Goal: Task Accomplishment & Management: Manage account settings

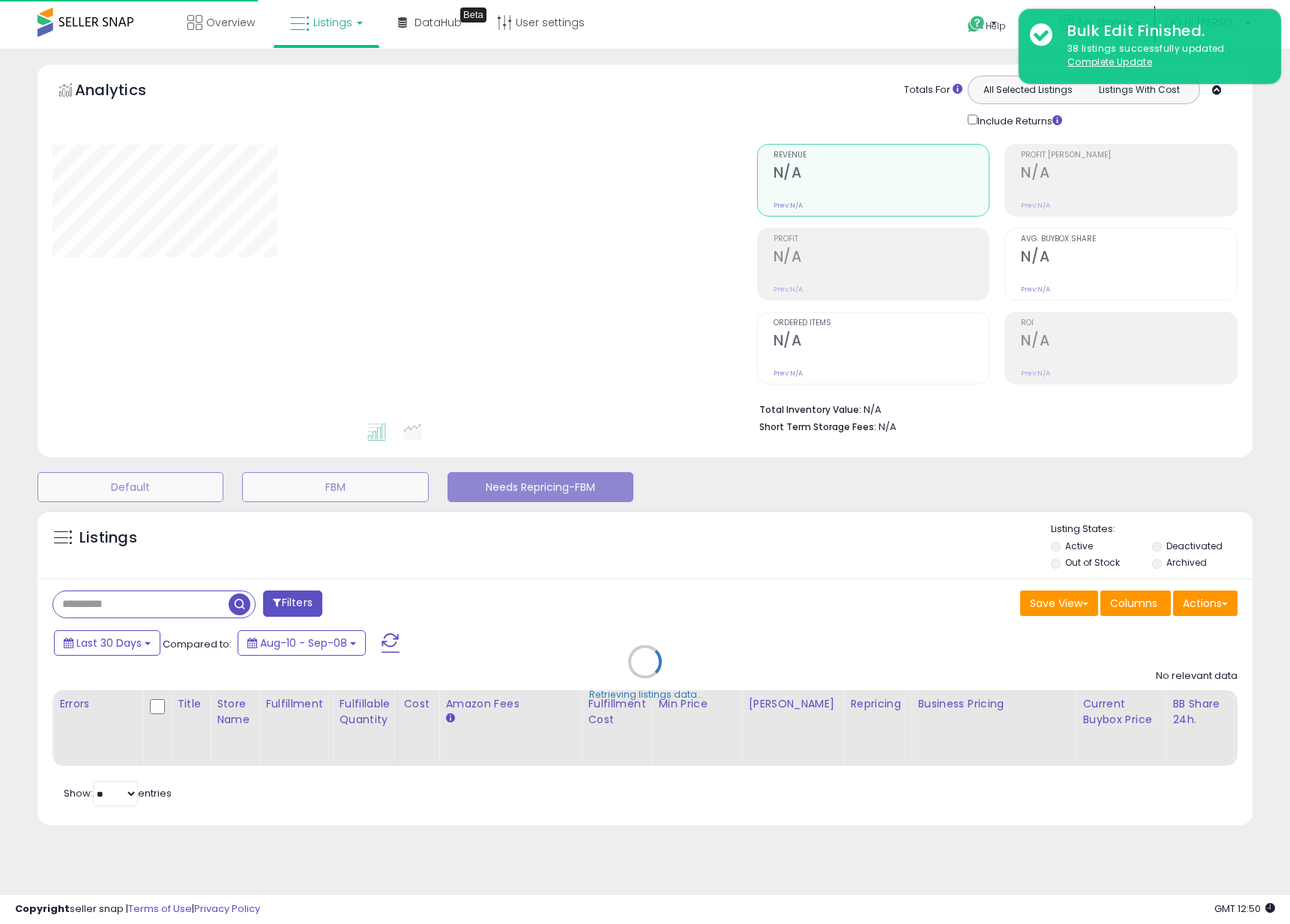
select select "**"
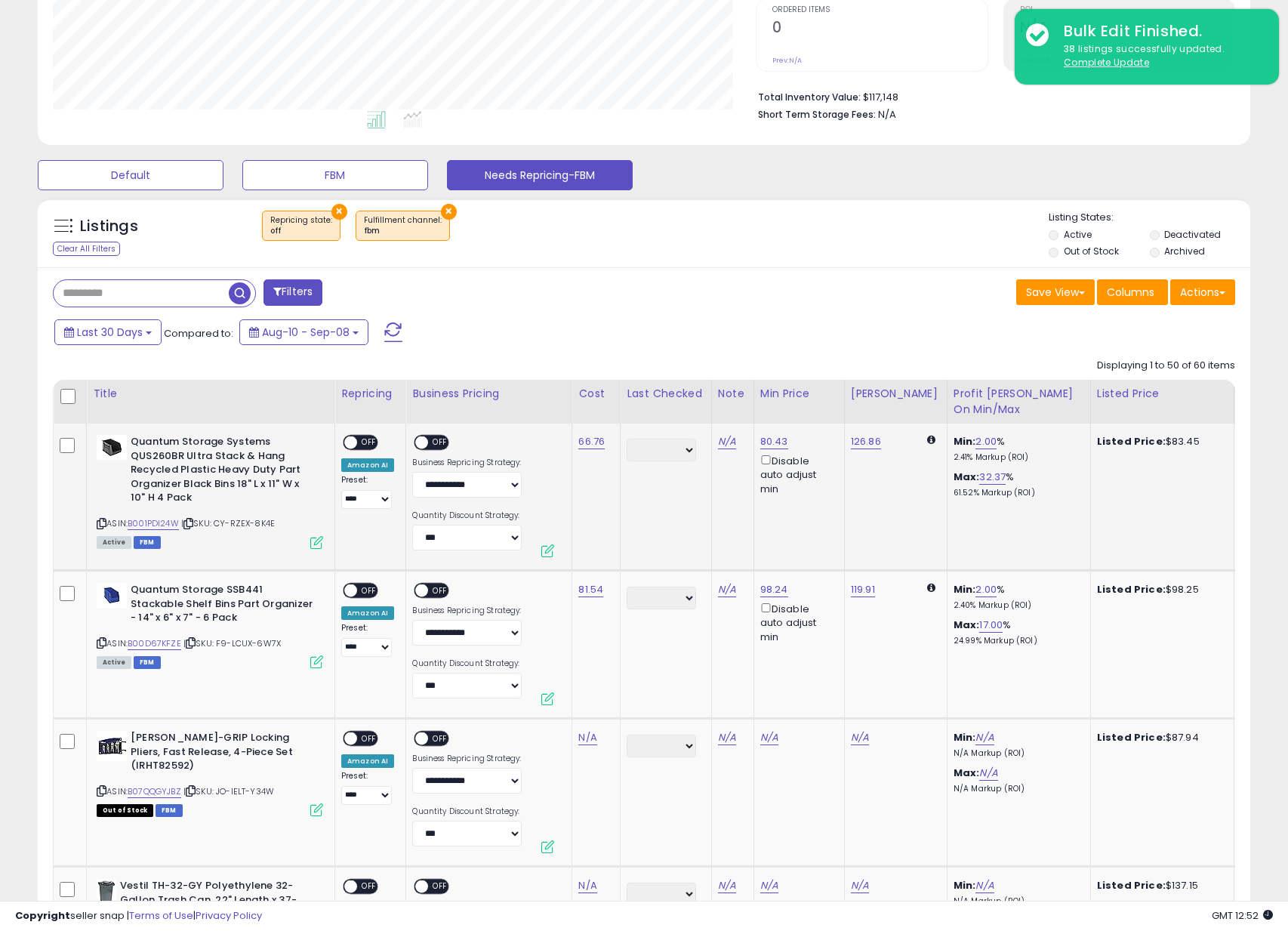
scroll to position [318, 0]
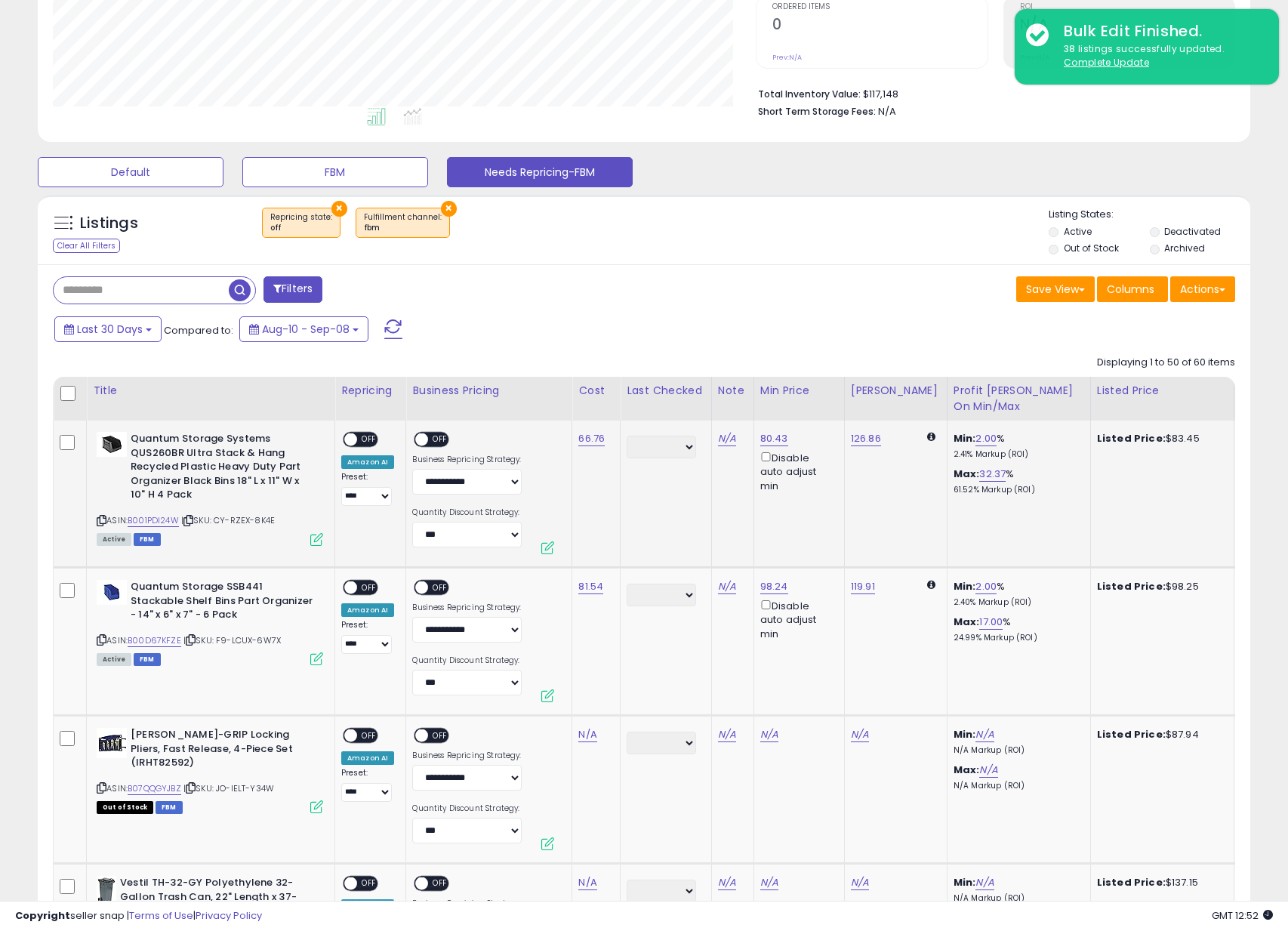
click at [372, 432] on div "ON OFF" at bounding box center [360, 439] width 35 height 15
click at [366, 443] on span "OFF" at bounding box center [369, 440] width 25 height 13
click at [420, 442] on span at bounding box center [423, 440] width 13 height 13
click at [367, 581] on span "OFF" at bounding box center [369, 587] width 25 height 13
click at [430, 588] on span "OFF" at bounding box center [441, 587] width 25 height 13
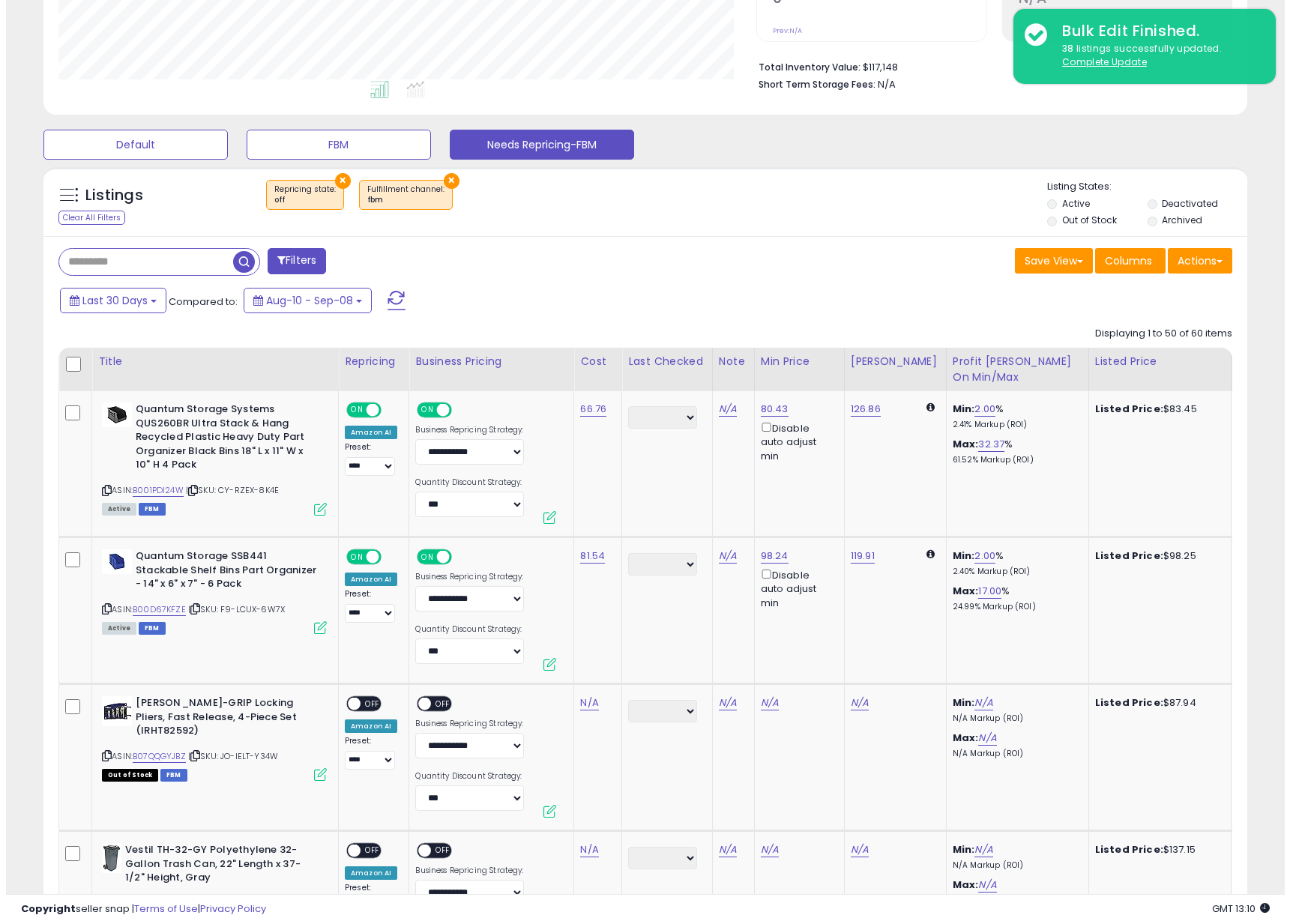
scroll to position [0, 0]
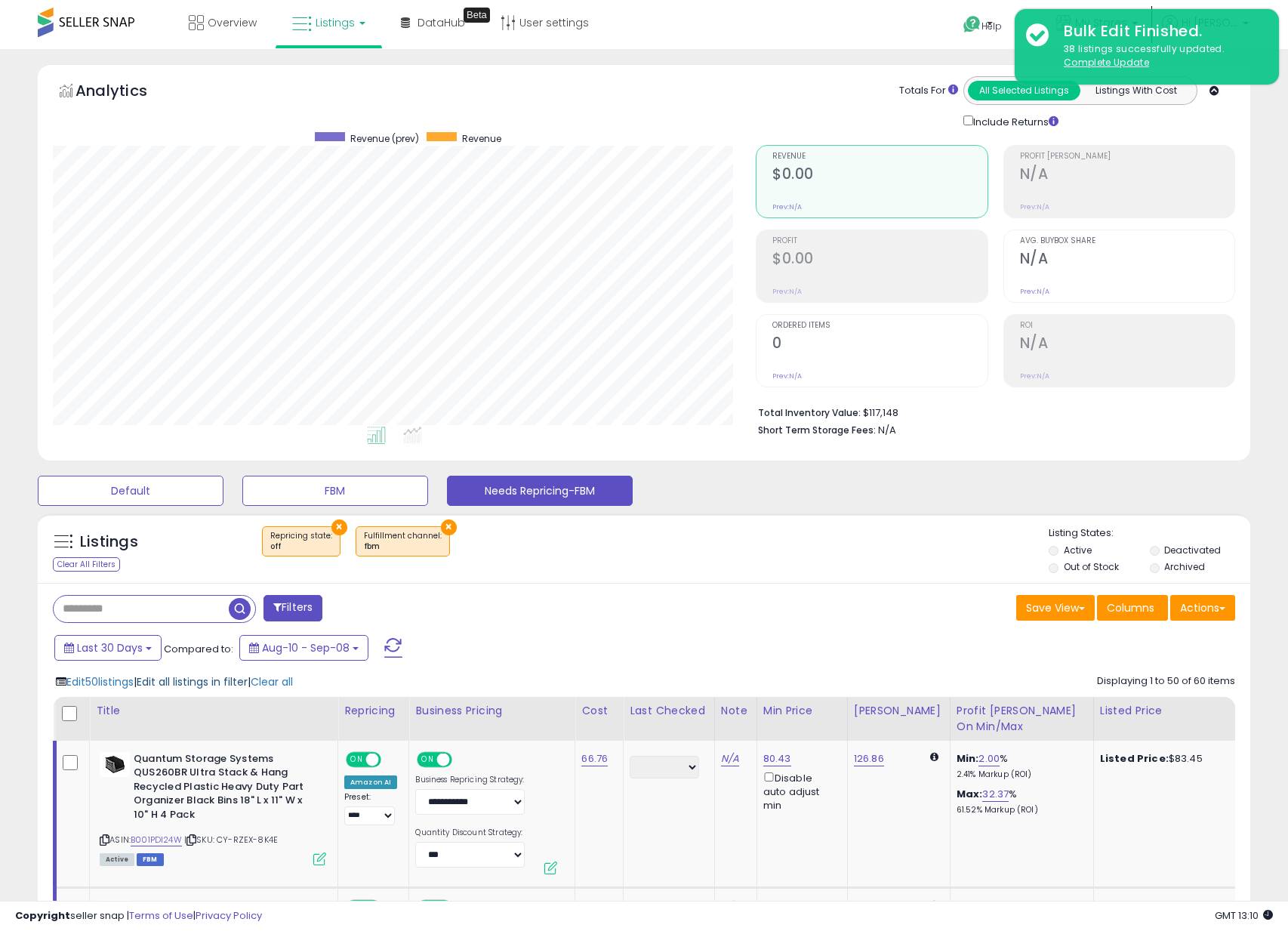
click at [195, 679] on span "Edit all listings in filter" at bounding box center [192, 682] width 111 height 15
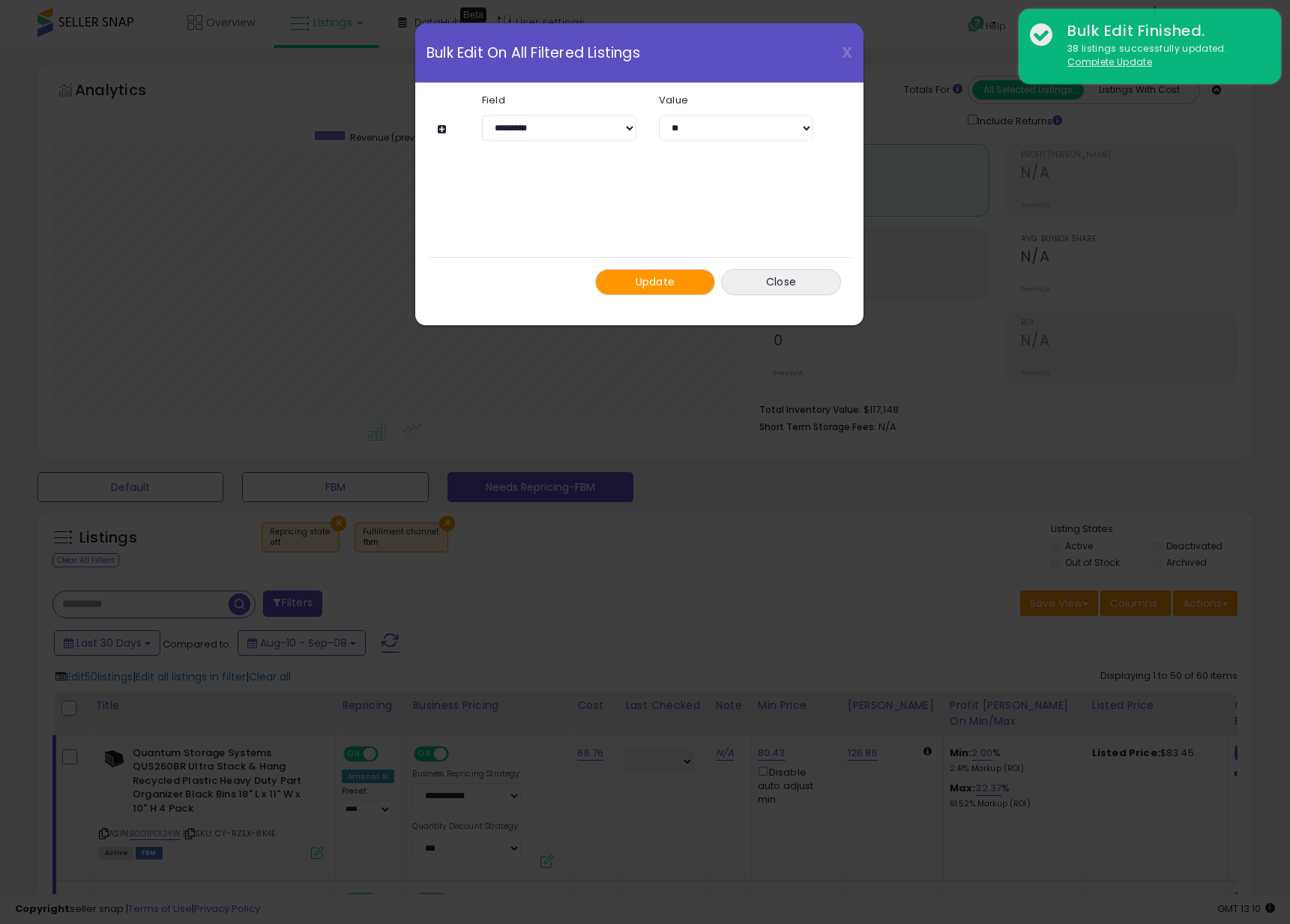
click at [439, 127] on button at bounding box center [444, 129] width 13 height 11
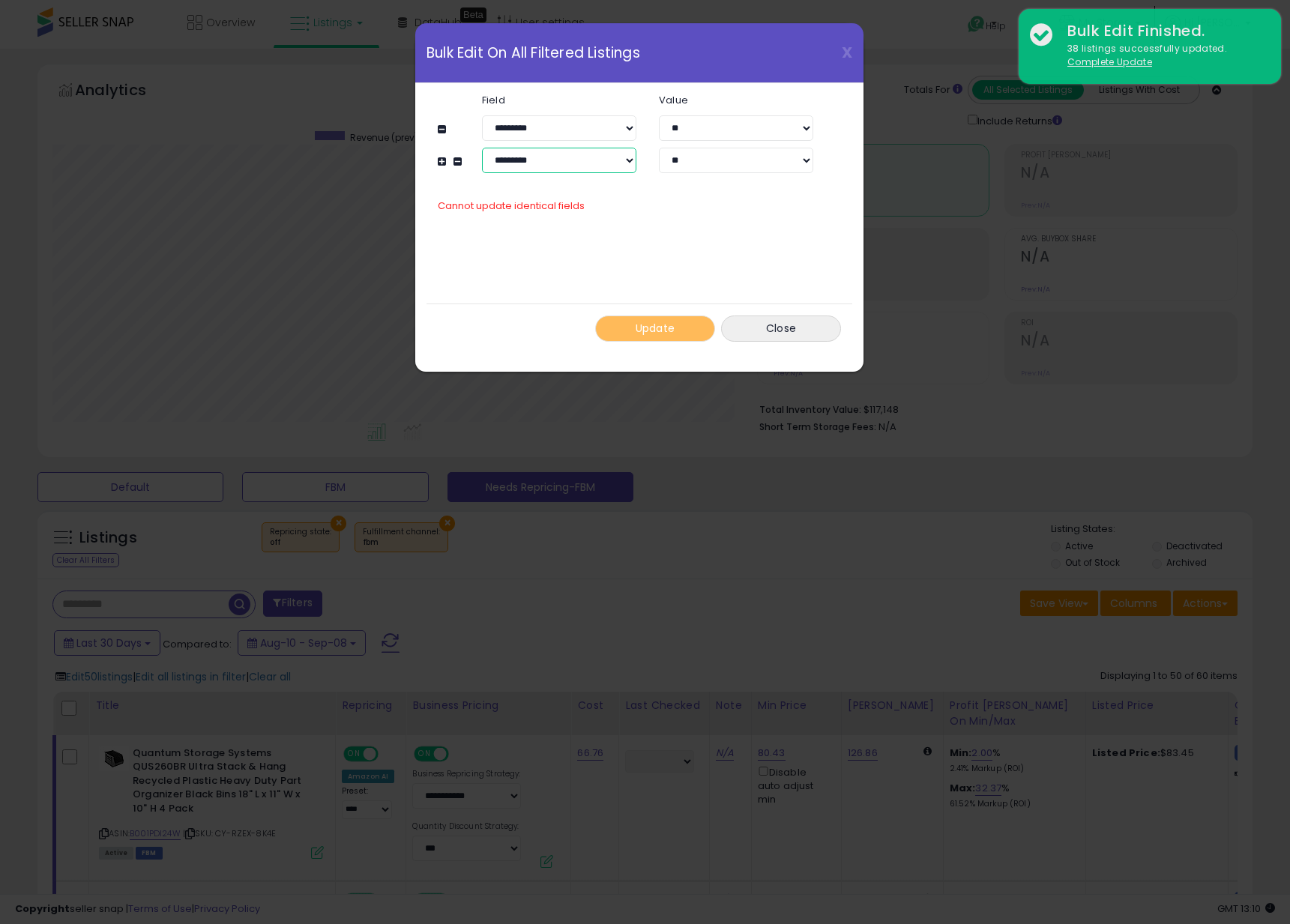
click at [512, 151] on select "**********" at bounding box center [559, 161] width 154 height 25
select select "**********"
click at [482, 148] on select "**********" at bounding box center [559, 161] width 154 height 25
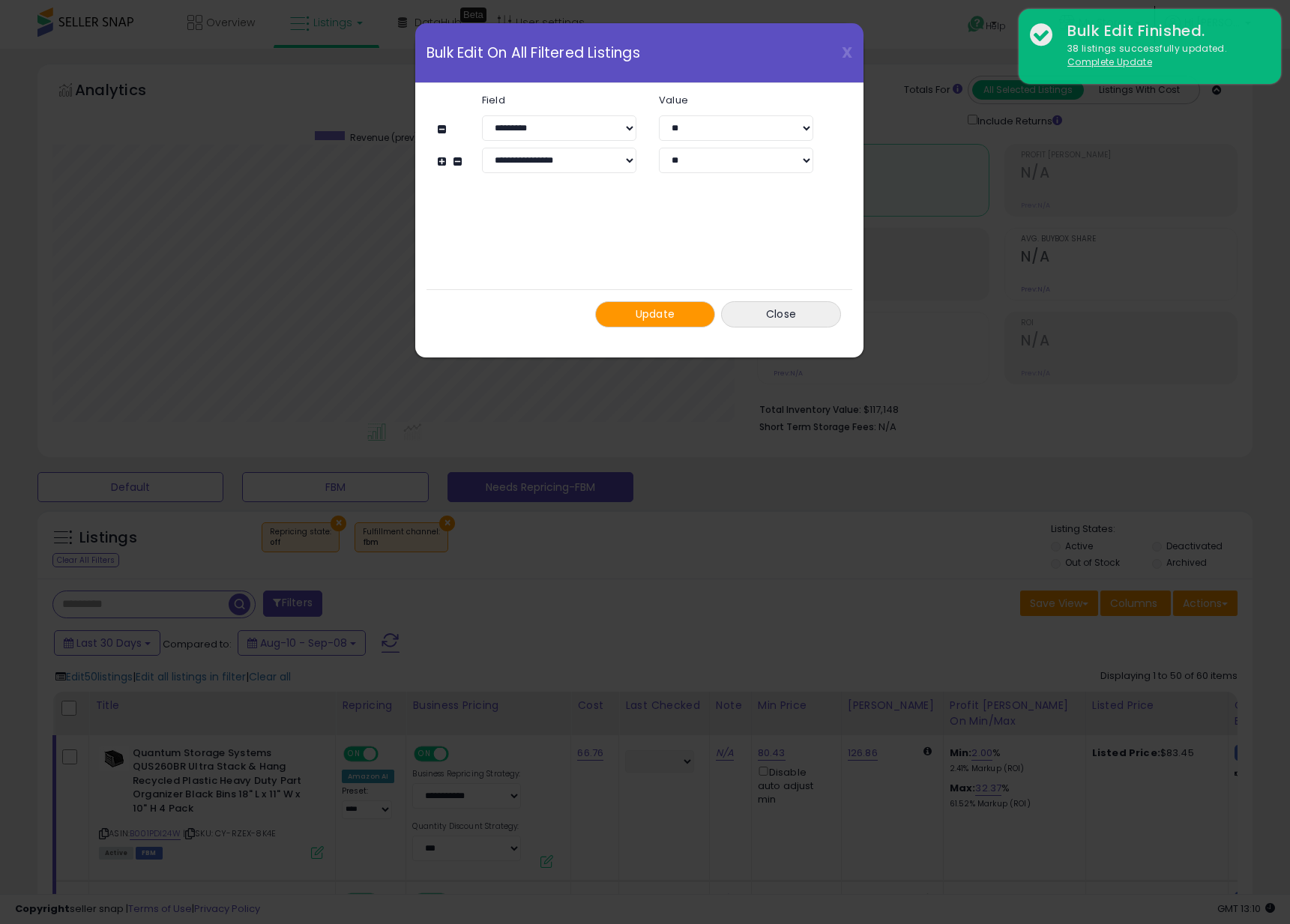
click at [636, 304] on button "Update" at bounding box center [654, 314] width 120 height 26
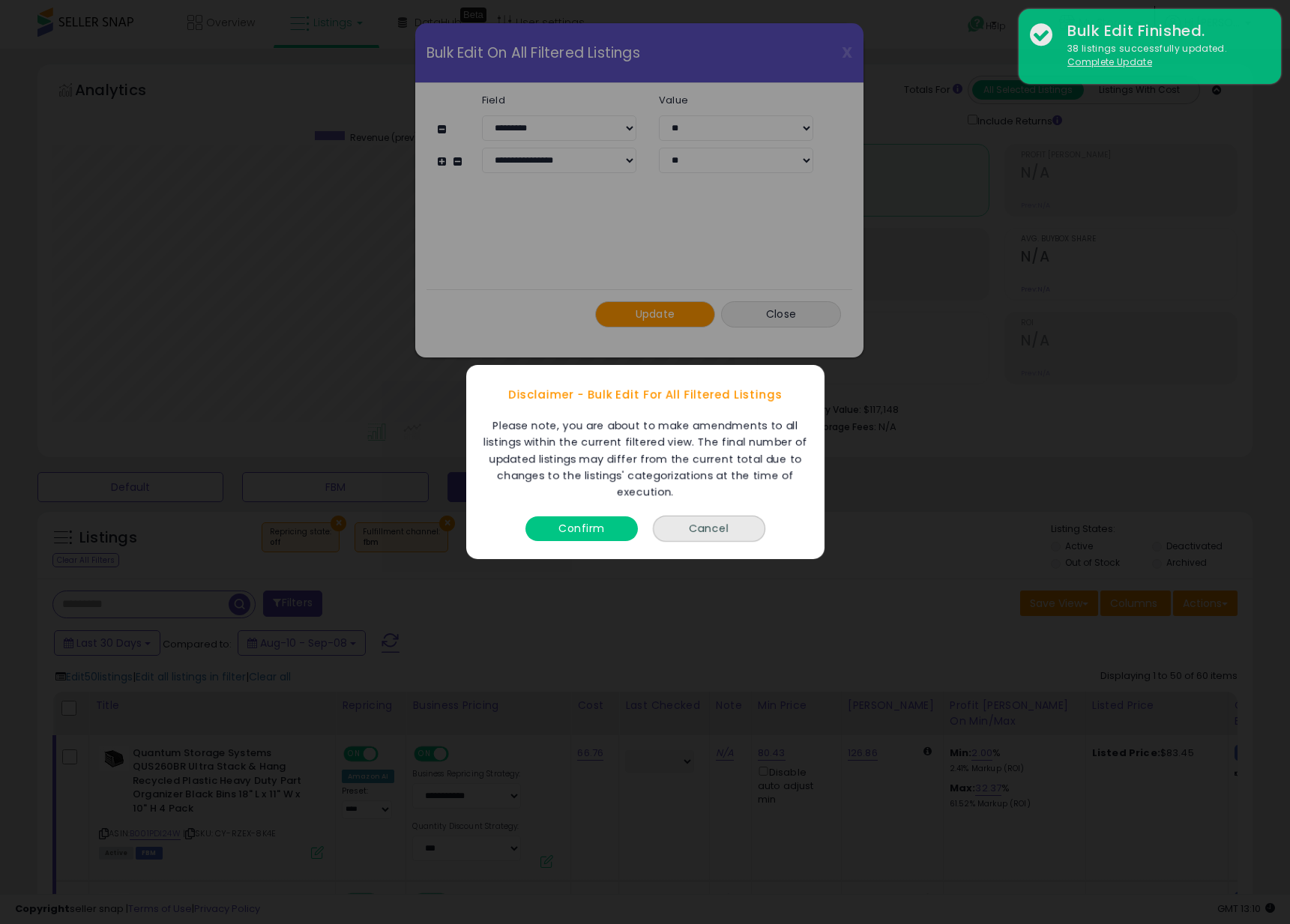
click at [590, 530] on button "Confirm" at bounding box center [581, 528] width 113 height 24
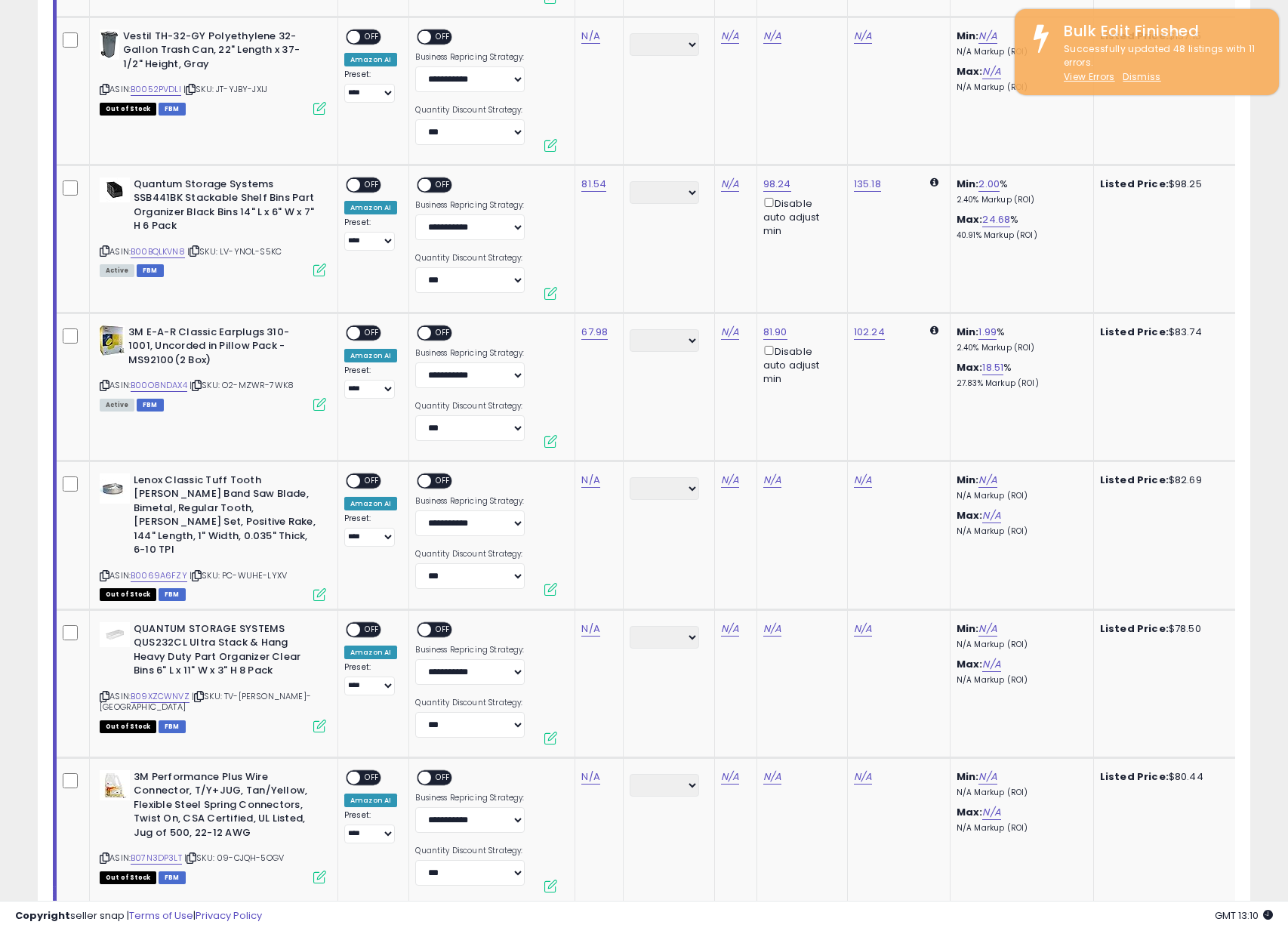
scroll to position [1168, 0]
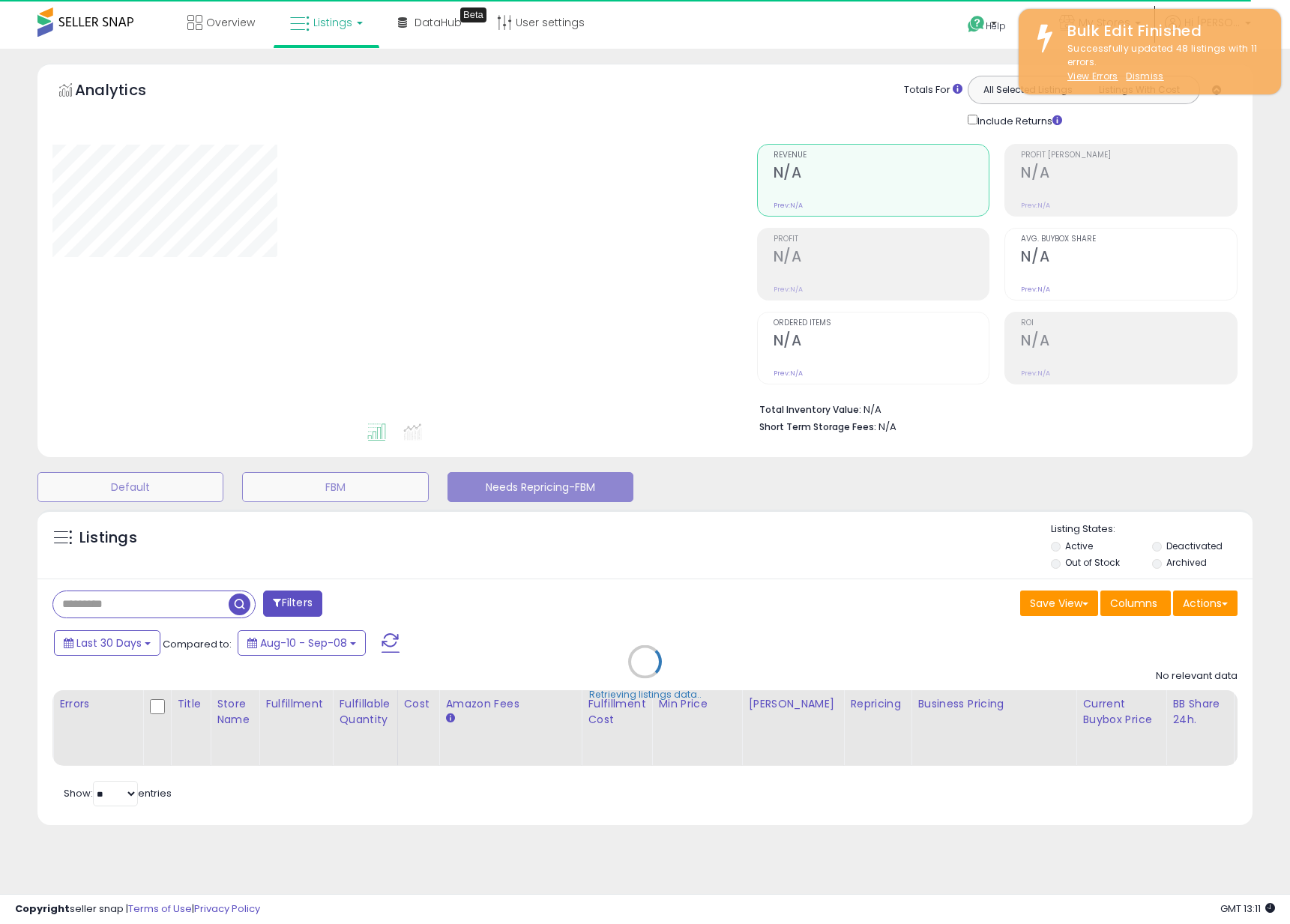
select select "**"
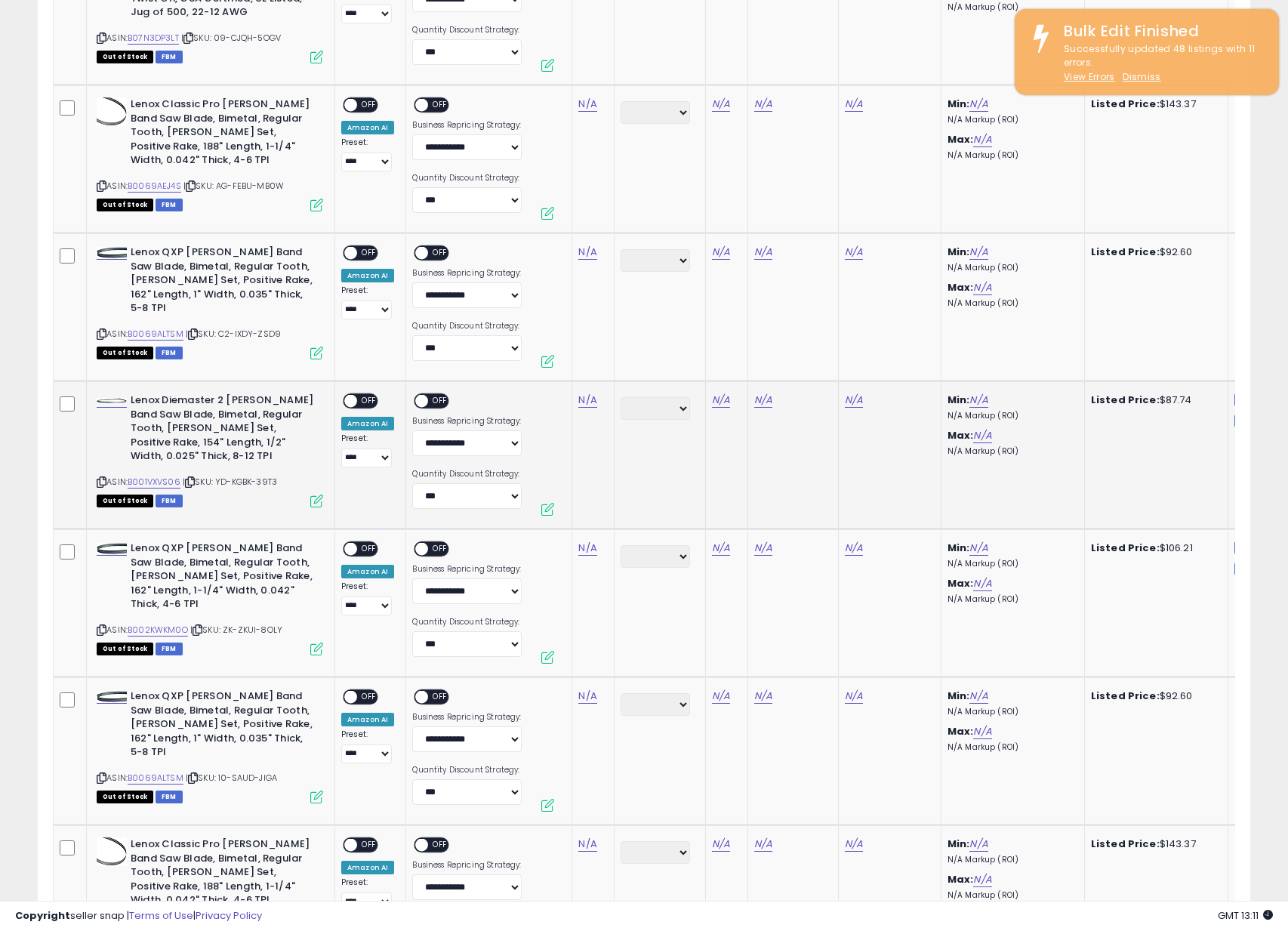
scroll to position [1416, 0]
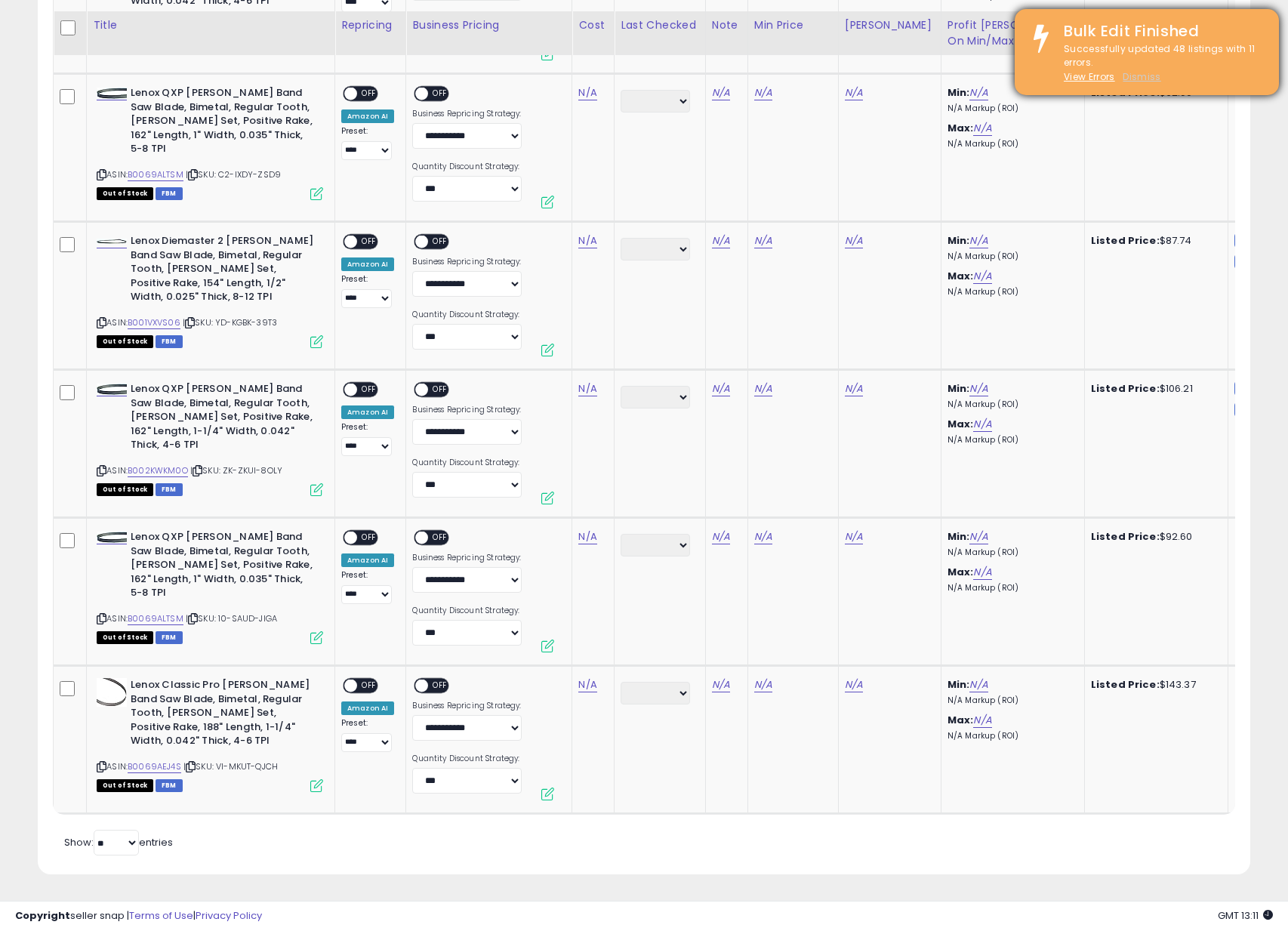
click at [1138, 80] on u "Dismiss" at bounding box center [1142, 76] width 38 height 13
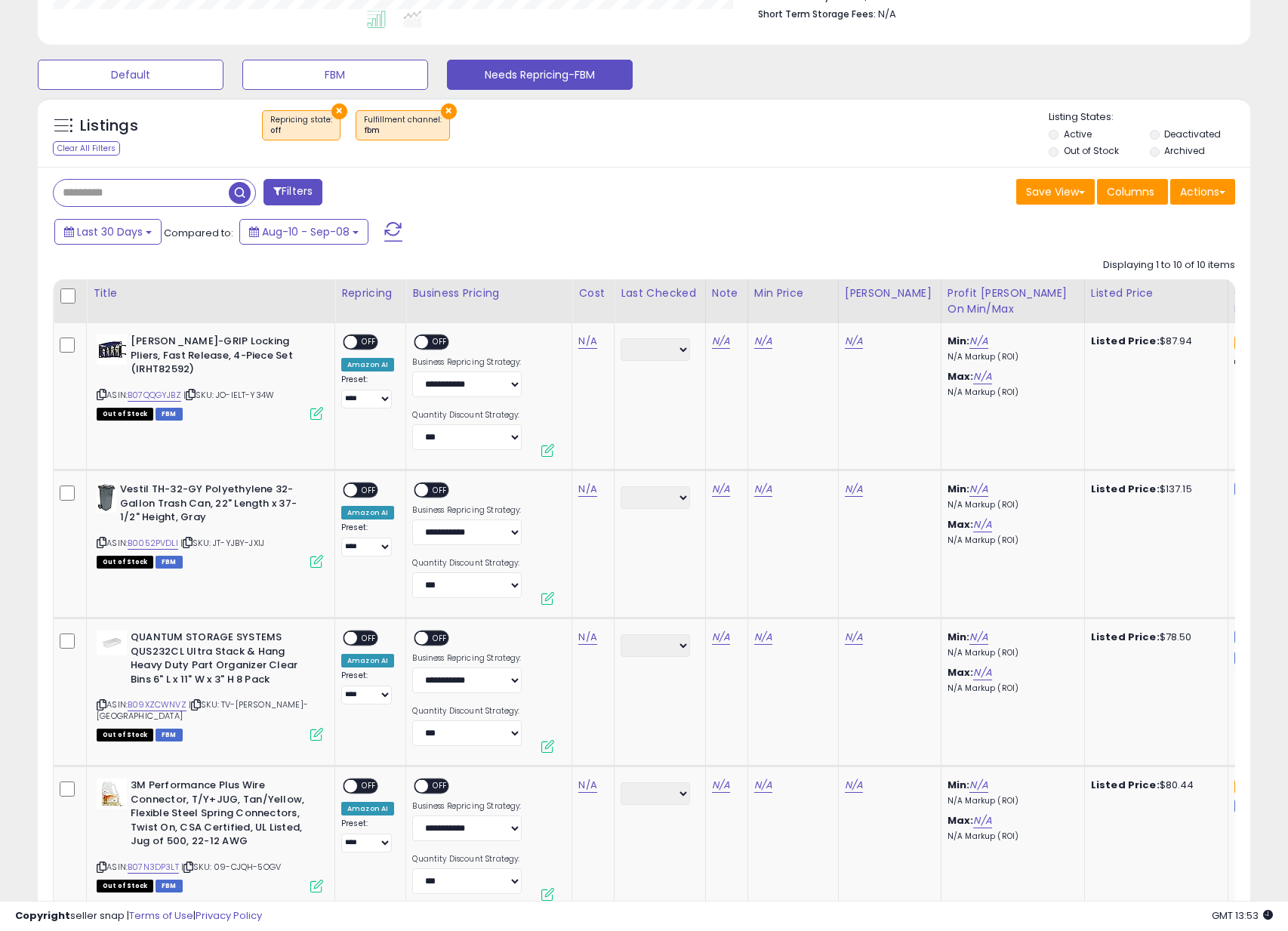
scroll to position [415, 0]
click at [100, 391] on icon at bounding box center [101, 395] width 10 height 8
click at [605, 331] on td "N/A" at bounding box center [593, 397] width 43 height 147
click at [585, 342] on link "N/A" at bounding box center [587, 342] width 18 height 15
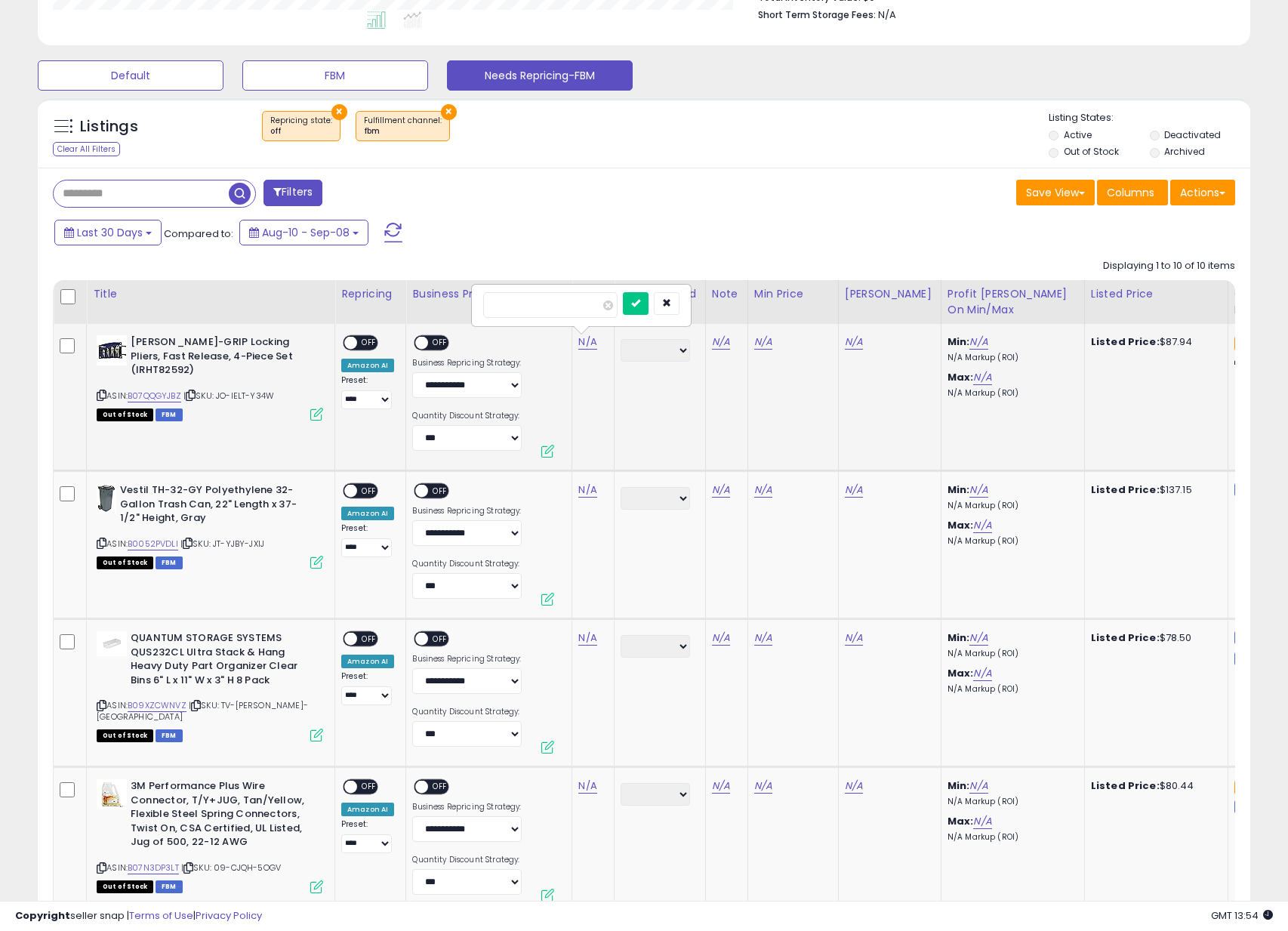
type input "*****"
click button "submit" at bounding box center [635, 303] width 25 height 23
click at [367, 342] on span "OFF" at bounding box center [369, 343] width 25 height 13
click at [435, 339] on span "OFF" at bounding box center [441, 343] width 25 height 13
click at [101, 544] on icon at bounding box center [101, 543] width 10 height 8
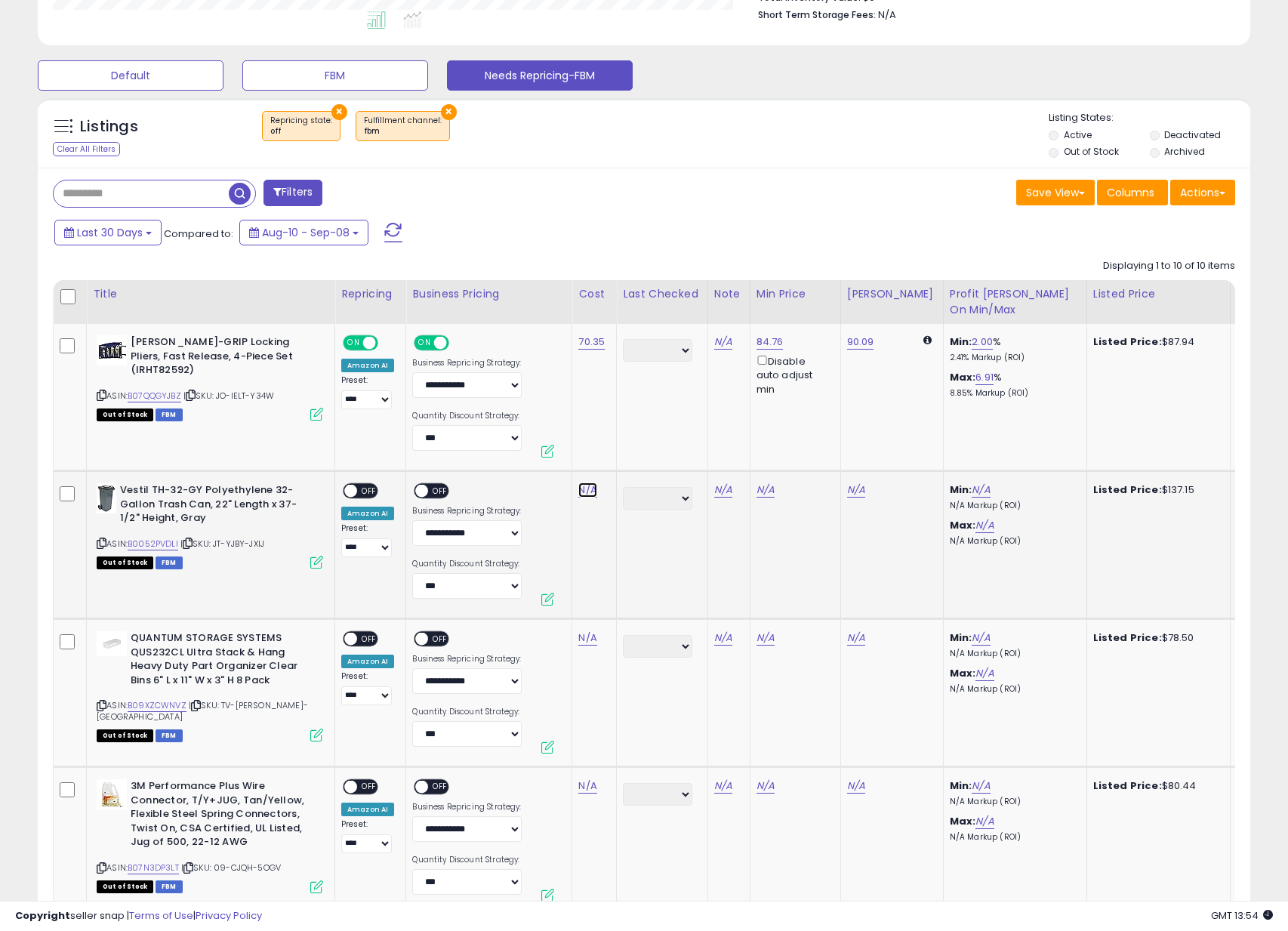
click at [582, 489] on link "N/A" at bounding box center [587, 490] width 18 height 15
click button "submit" at bounding box center [635, 451] width 25 height 23
click at [363, 492] on span "OFF" at bounding box center [369, 491] width 25 height 13
click at [416, 494] on span at bounding box center [423, 491] width 13 height 13
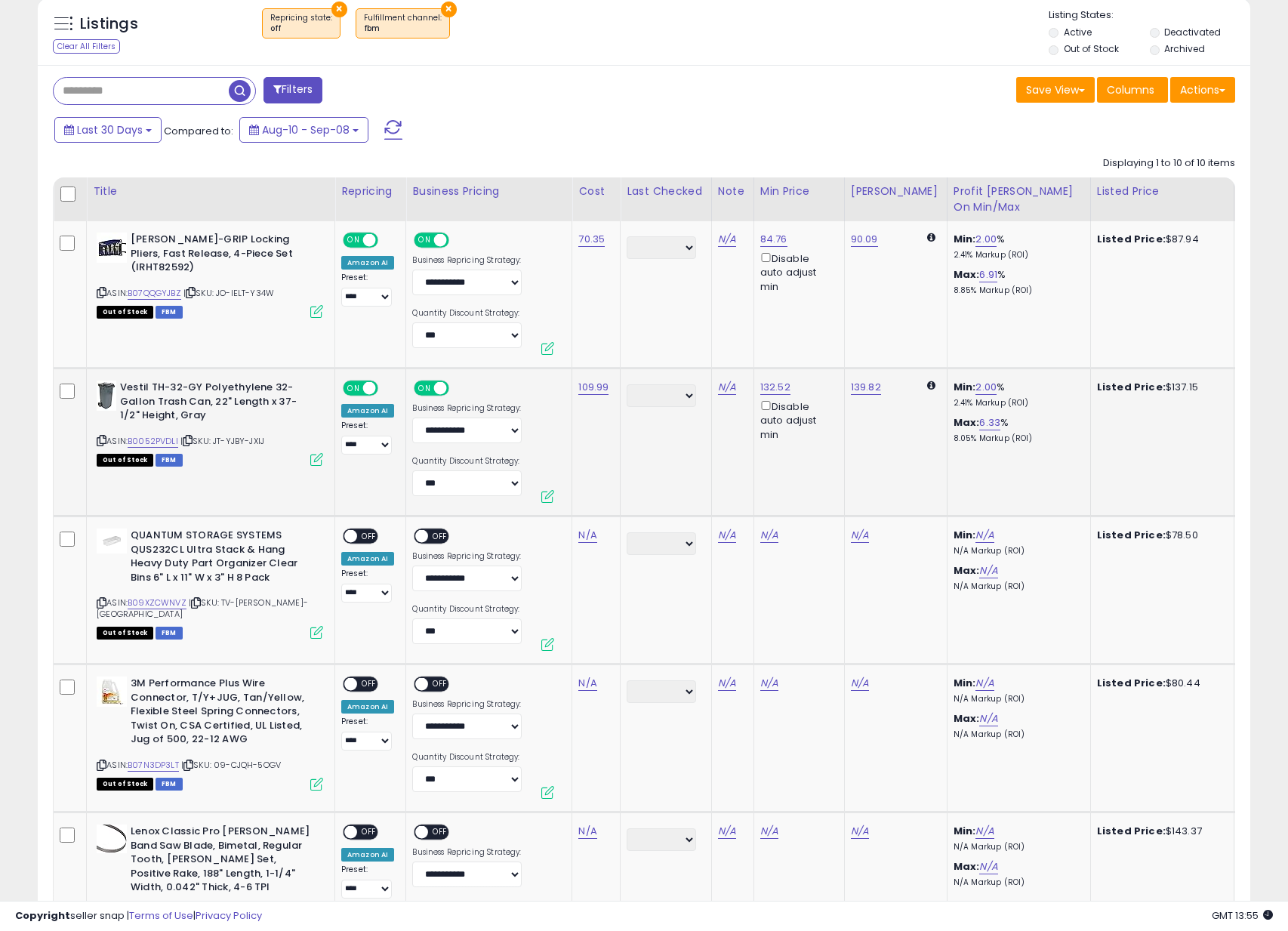
scroll to position [551, 0]
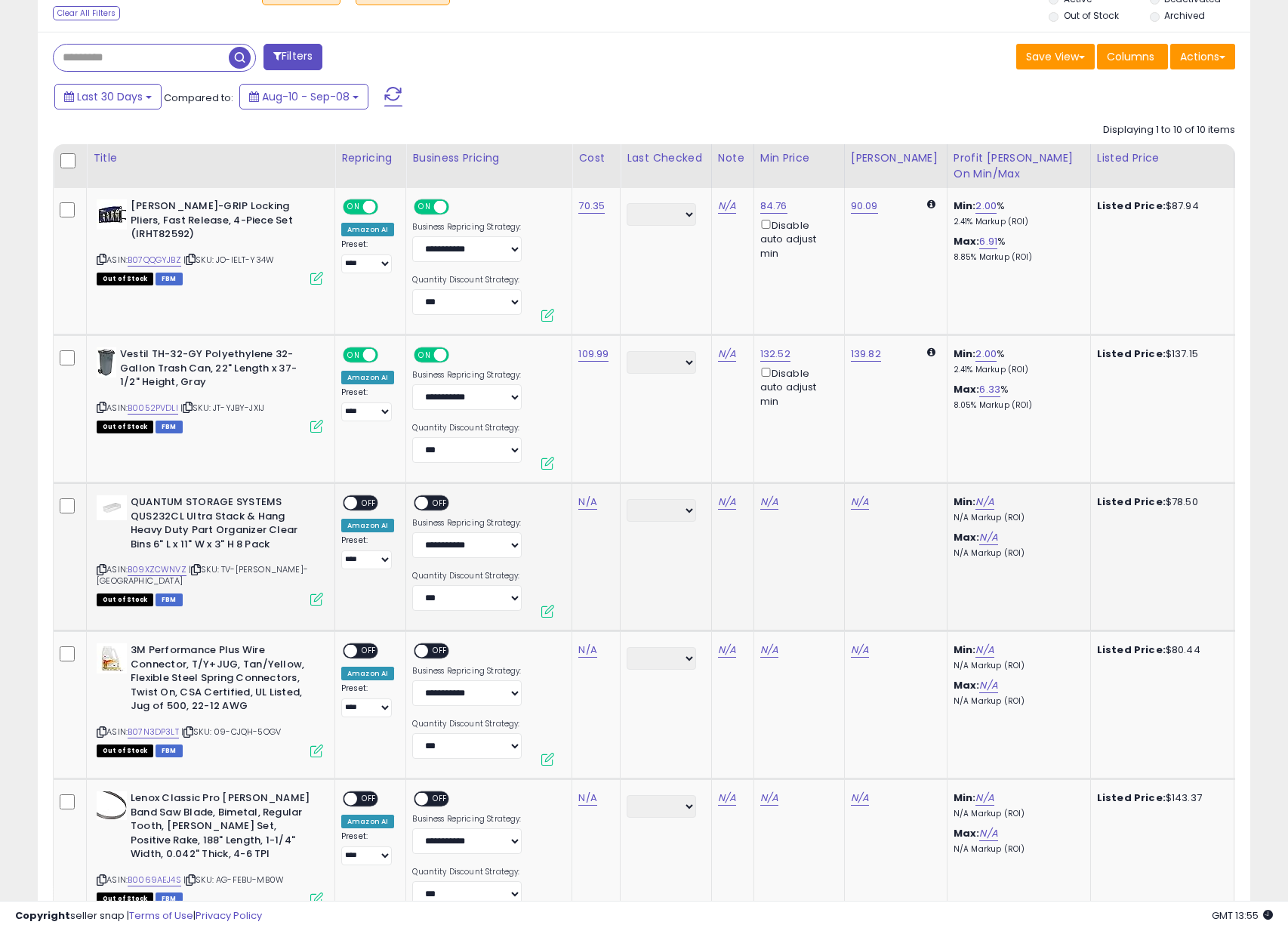
click at [101, 569] on icon at bounding box center [101, 569] width 10 height 8
click at [594, 486] on td "N/A" at bounding box center [595, 556] width 48 height 148
click at [587, 504] on link "N/A" at bounding box center [587, 502] width 18 height 15
type input "*****"
click button "submit" at bounding box center [635, 463] width 25 height 23
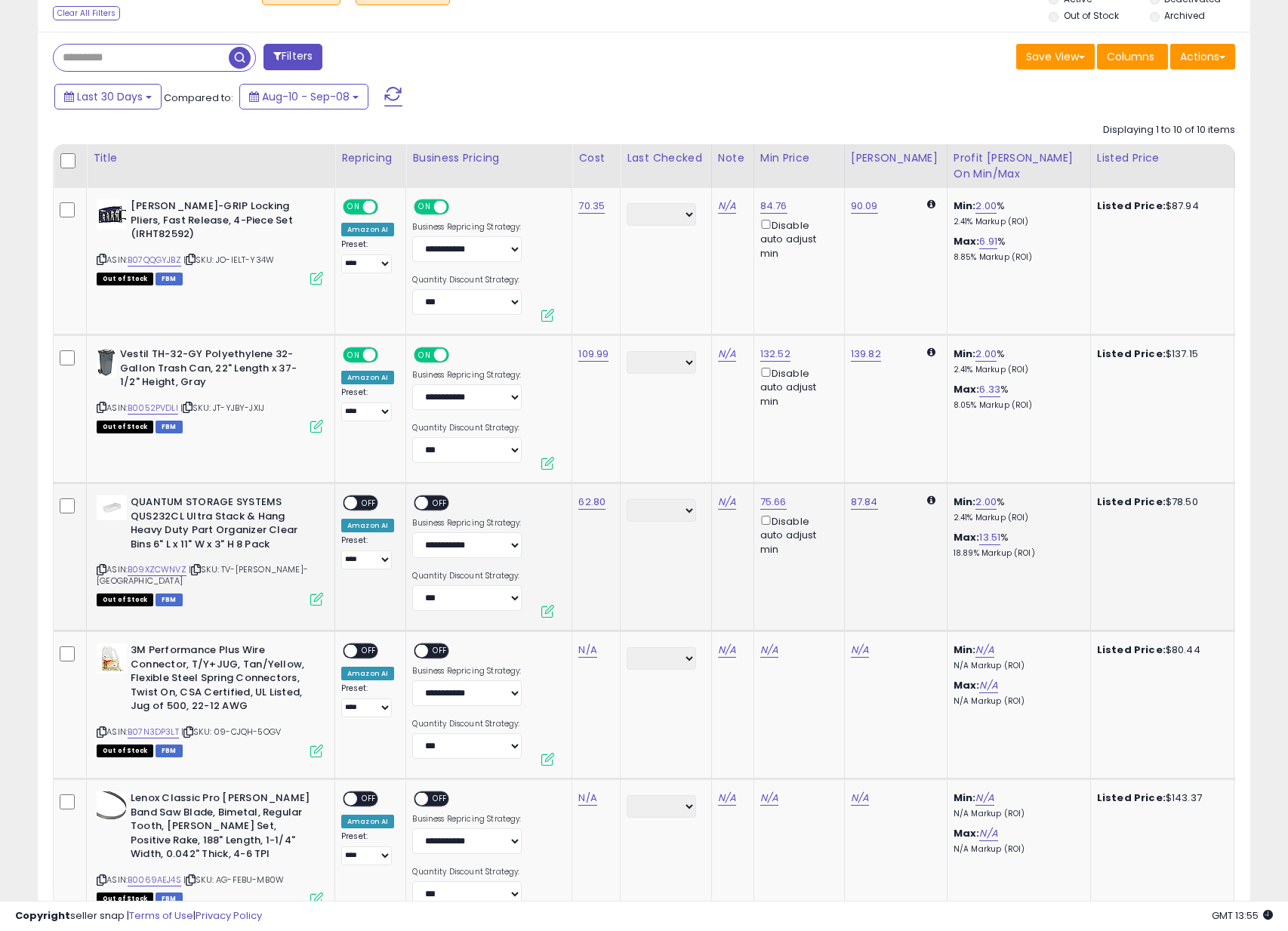
click at [374, 500] on span "OFF" at bounding box center [369, 503] width 25 height 13
click at [434, 504] on span "OFF" at bounding box center [441, 503] width 25 height 13
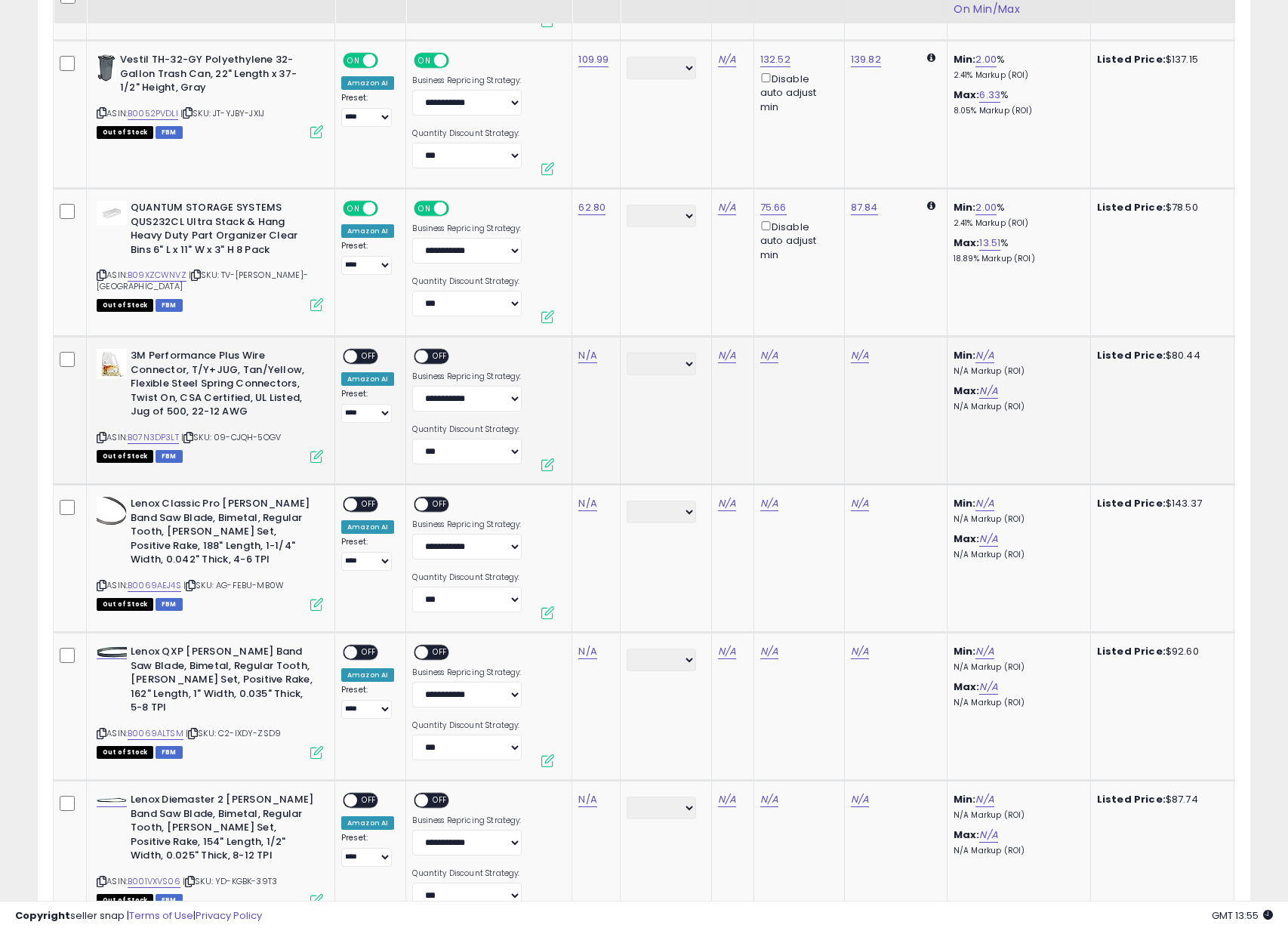
scroll to position [852, 0]
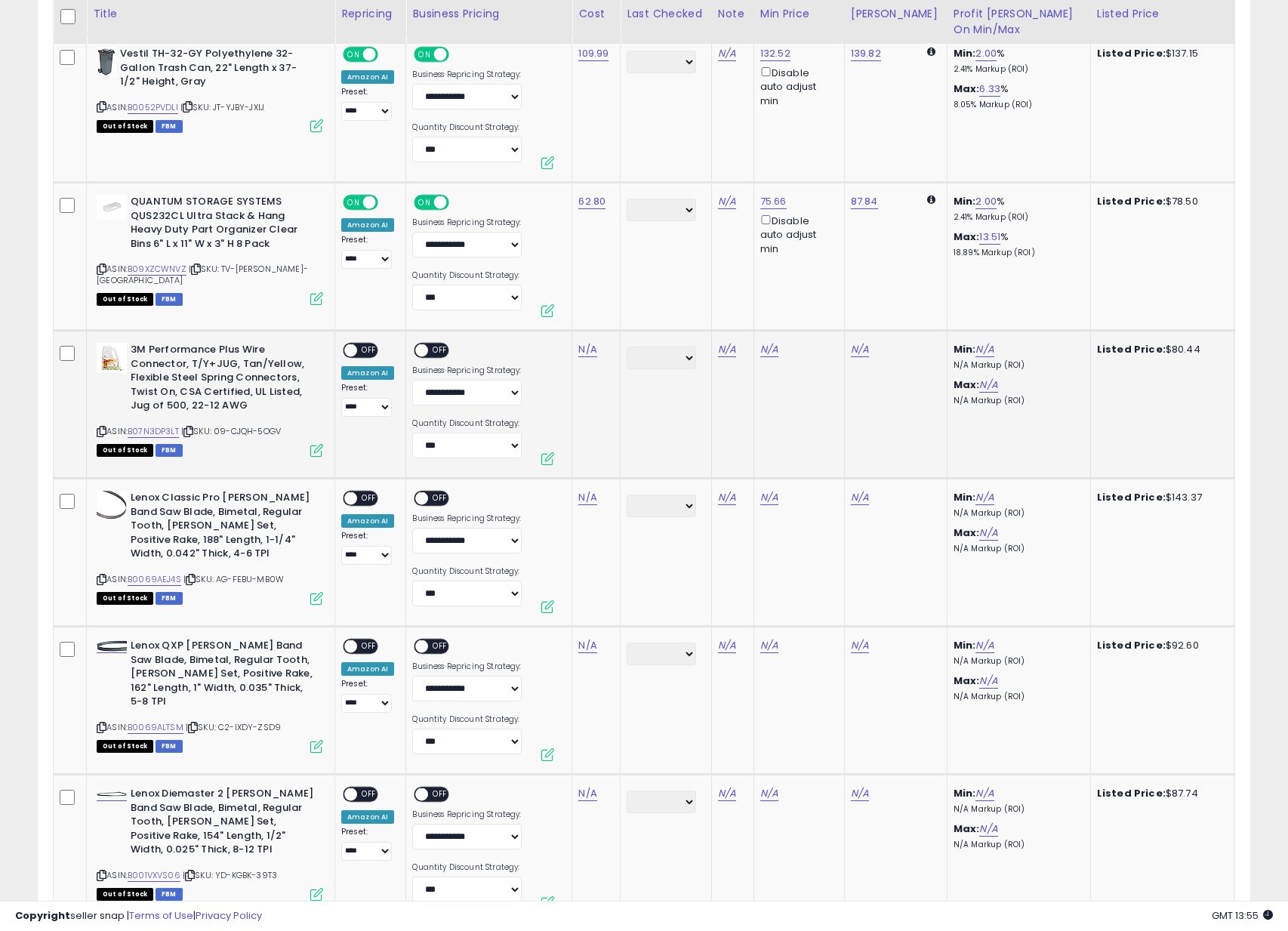
click at [104, 429] on icon at bounding box center [101, 431] width 10 height 8
click at [589, 368] on td "N/A" at bounding box center [595, 405] width 48 height 148
click at [583, 347] on link "N/A" at bounding box center [587, 349] width 18 height 15
type input "*****"
click button "submit" at bounding box center [635, 311] width 25 height 23
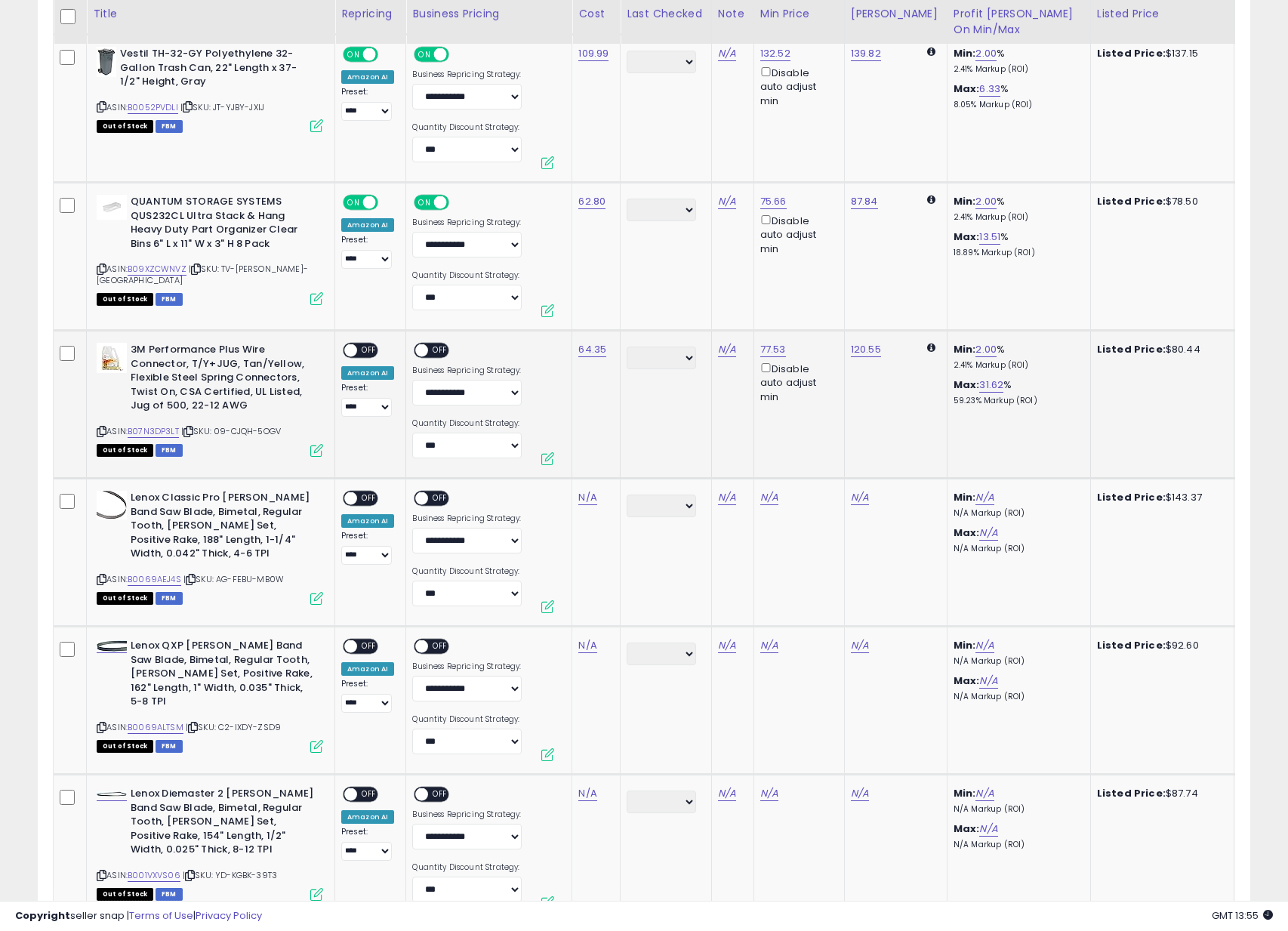
click at [364, 348] on span "OFF" at bounding box center [369, 351] width 25 height 13
click at [430, 351] on span "OFF" at bounding box center [441, 351] width 25 height 13
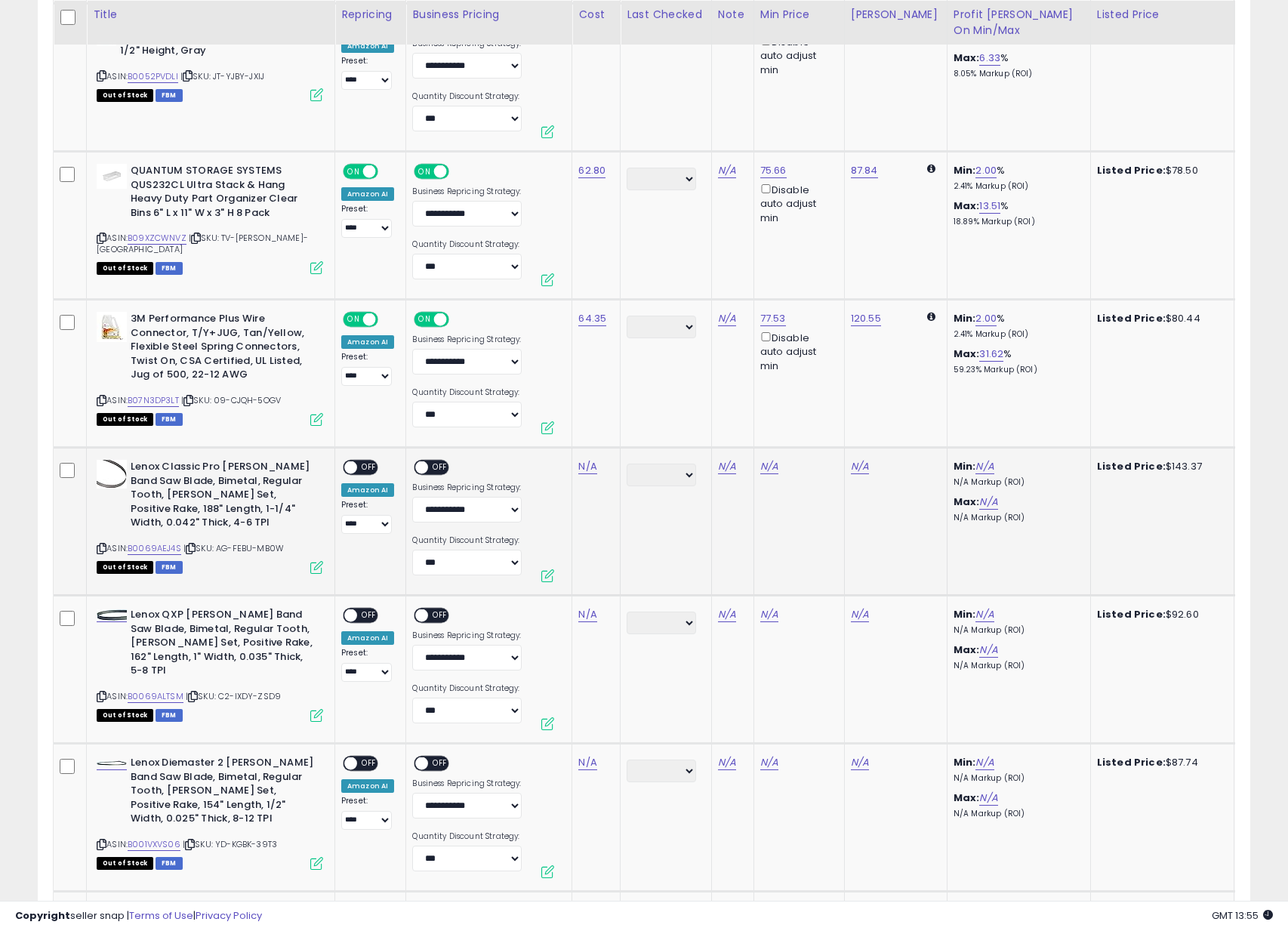
scroll to position [884, 0]
click at [100, 549] on icon at bounding box center [101, 547] width 10 height 8
click at [589, 471] on link "N/A" at bounding box center [587, 466] width 18 height 15
type input "******"
click button "submit" at bounding box center [635, 427] width 25 height 23
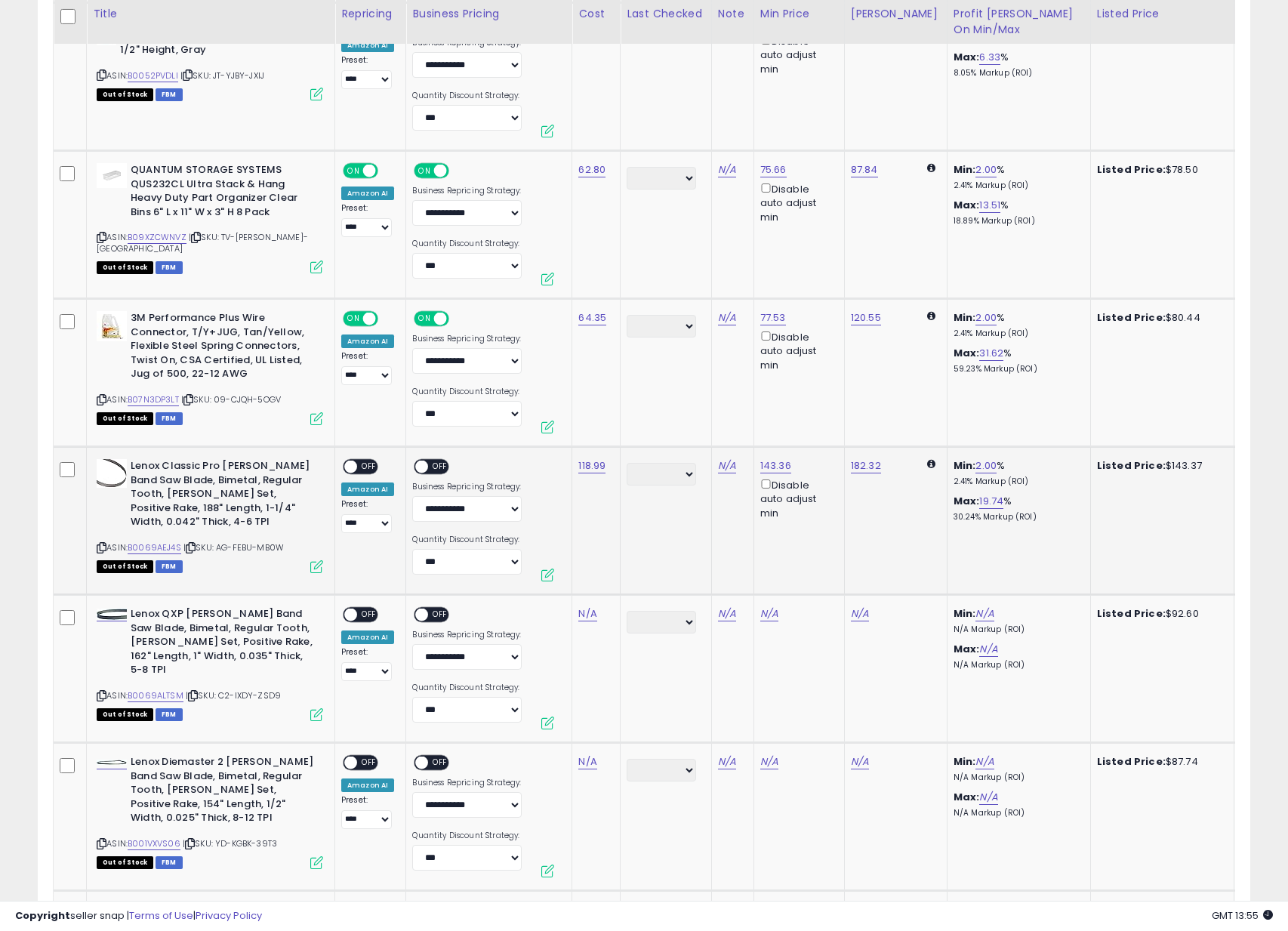
click at [369, 468] on span "OFF" at bounding box center [369, 467] width 25 height 13
click at [407, 472] on td "**********" at bounding box center [489, 521] width 166 height 148
click at [425, 468] on span at bounding box center [423, 467] width 13 height 13
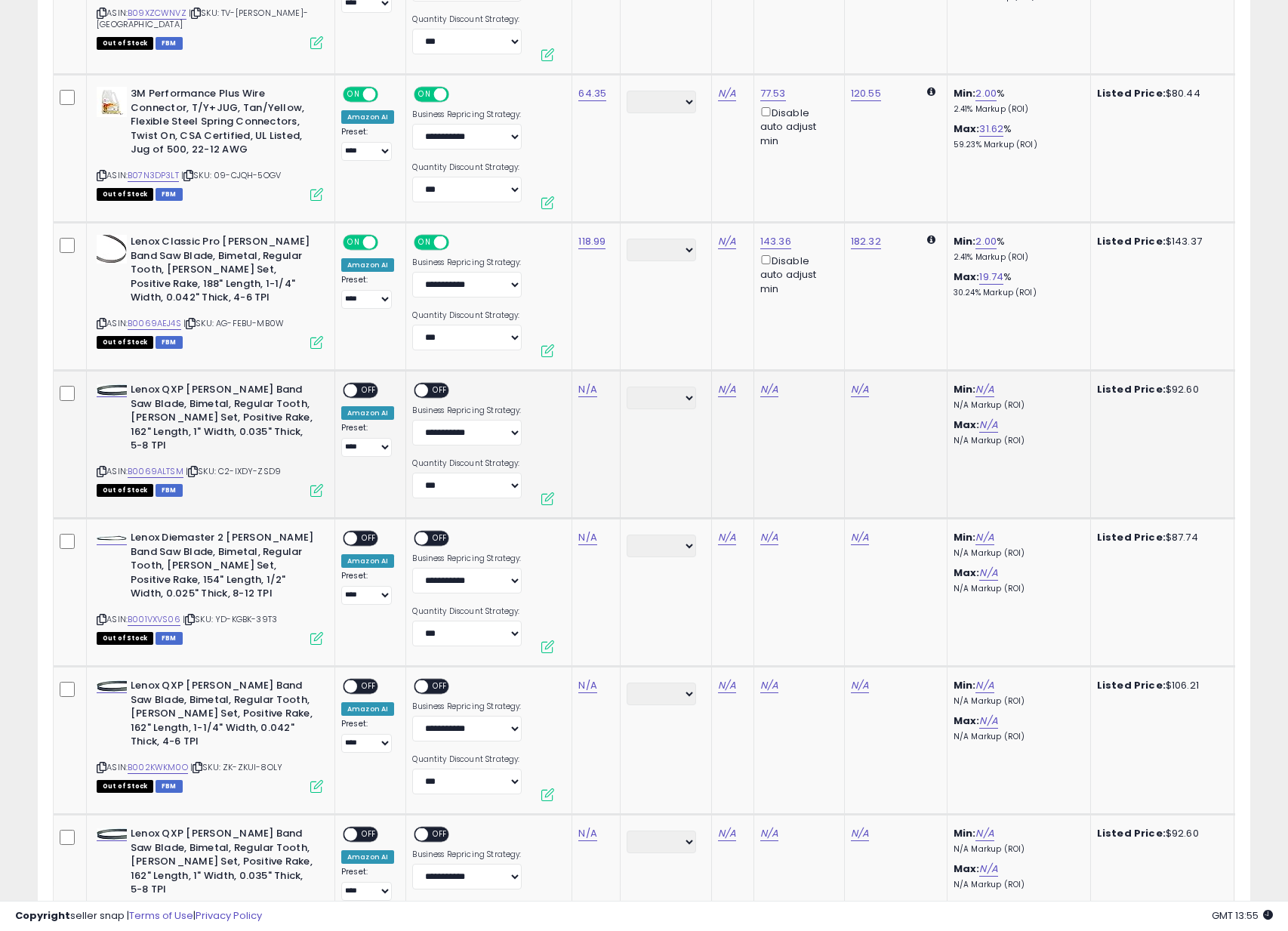
scroll to position [1142, 0]
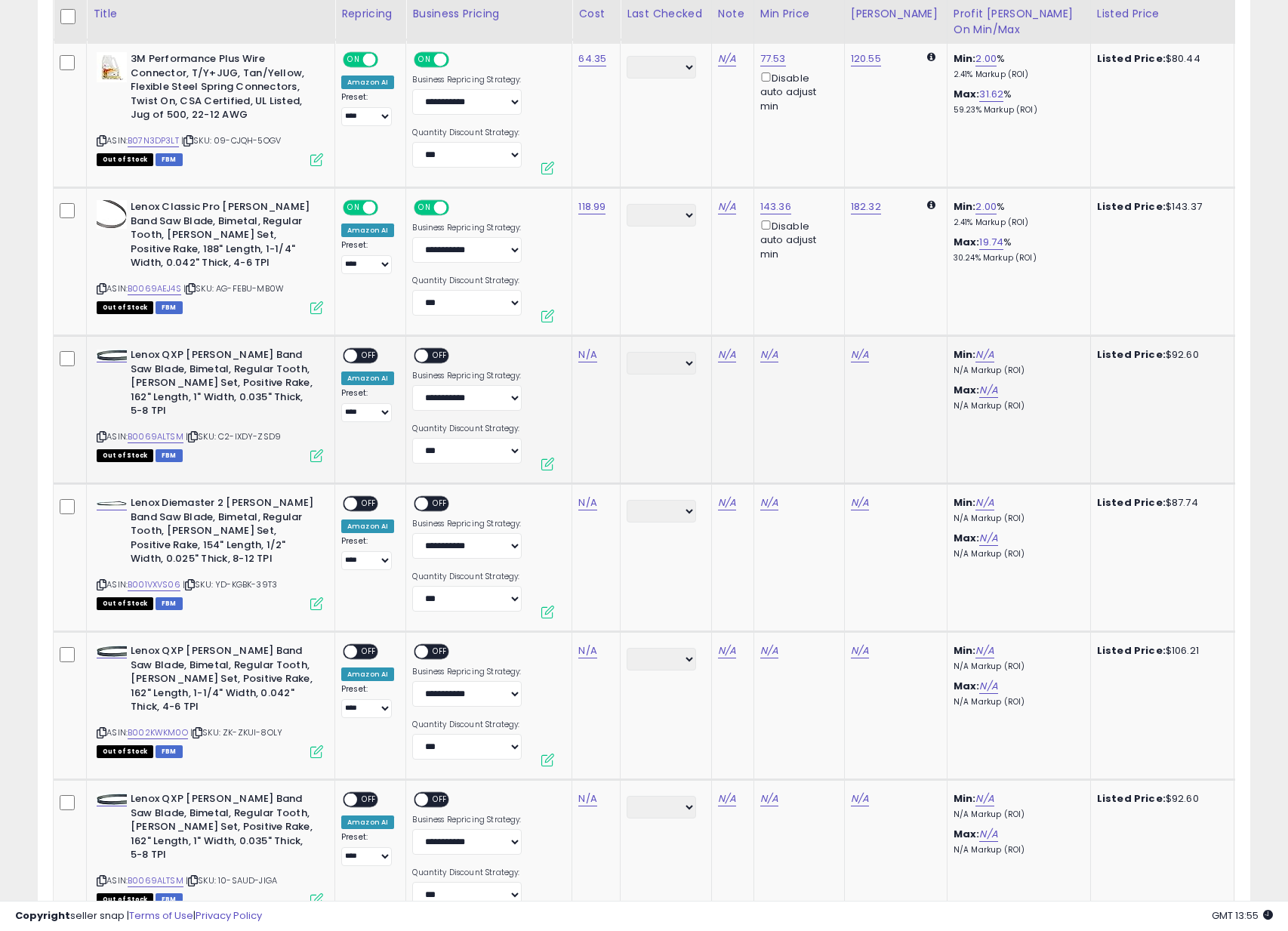
click at [100, 438] on icon at bounding box center [101, 436] width 10 height 8
click at [590, 352] on link "N/A" at bounding box center [587, 355] width 18 height 15
type input "*****"
click button "submit" at bounding box center [635, 315] width 25 height 23
click at [364, 356] on span "OFF" at bounding box center [369, 355] width 25 height 13
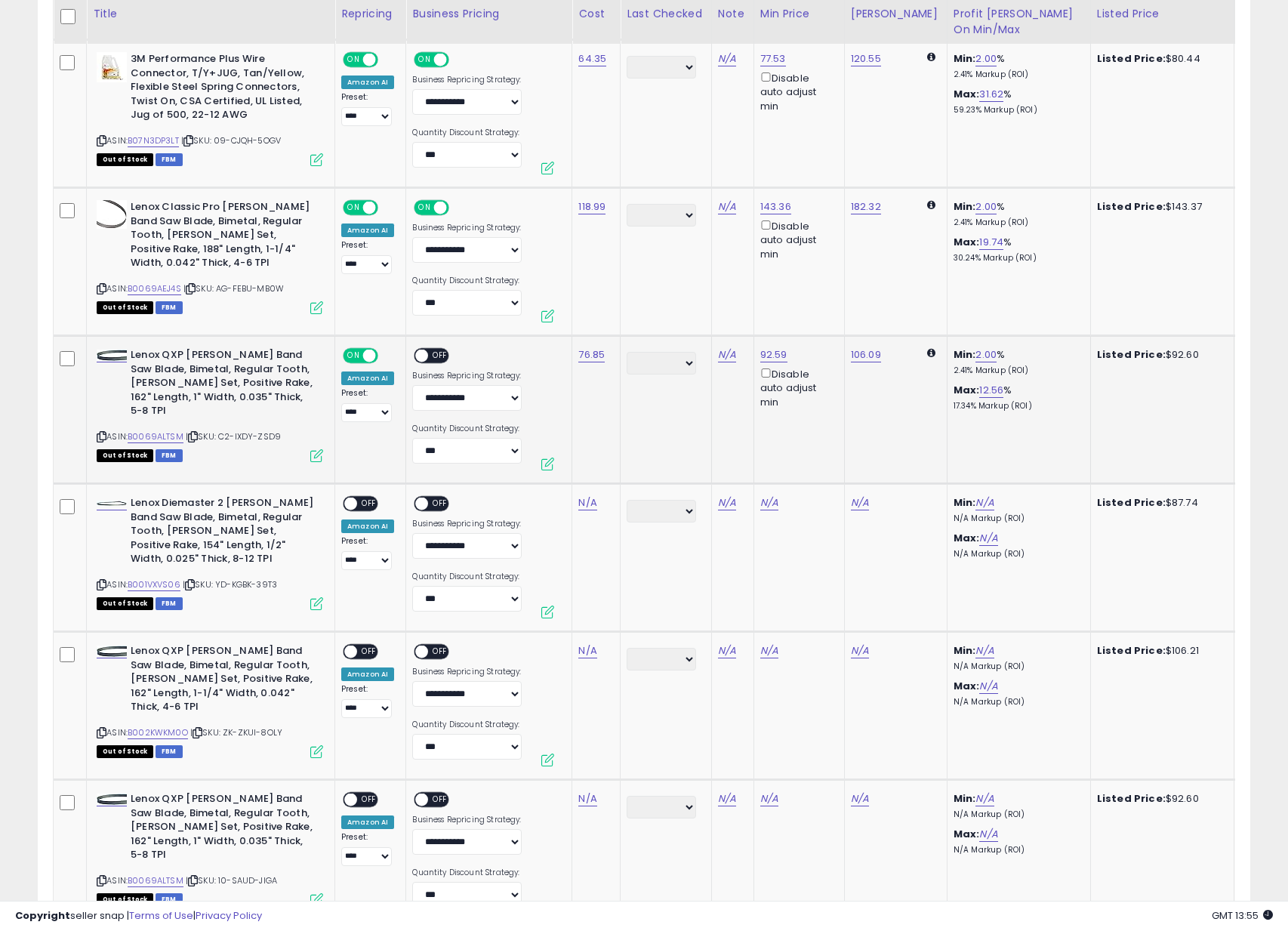
click at [418, 358] on span at bounding box center [423, 355] width 13 height 13
click at [102, 585] on icon at bounding box center [101, 585] width 10 height 8
click at [590, 504] on link "N/A" at bounding box center [587, 503] width 18 height 15
type input "*****"
click button "submit" at bounding box center [635, 464] width 25 height 23
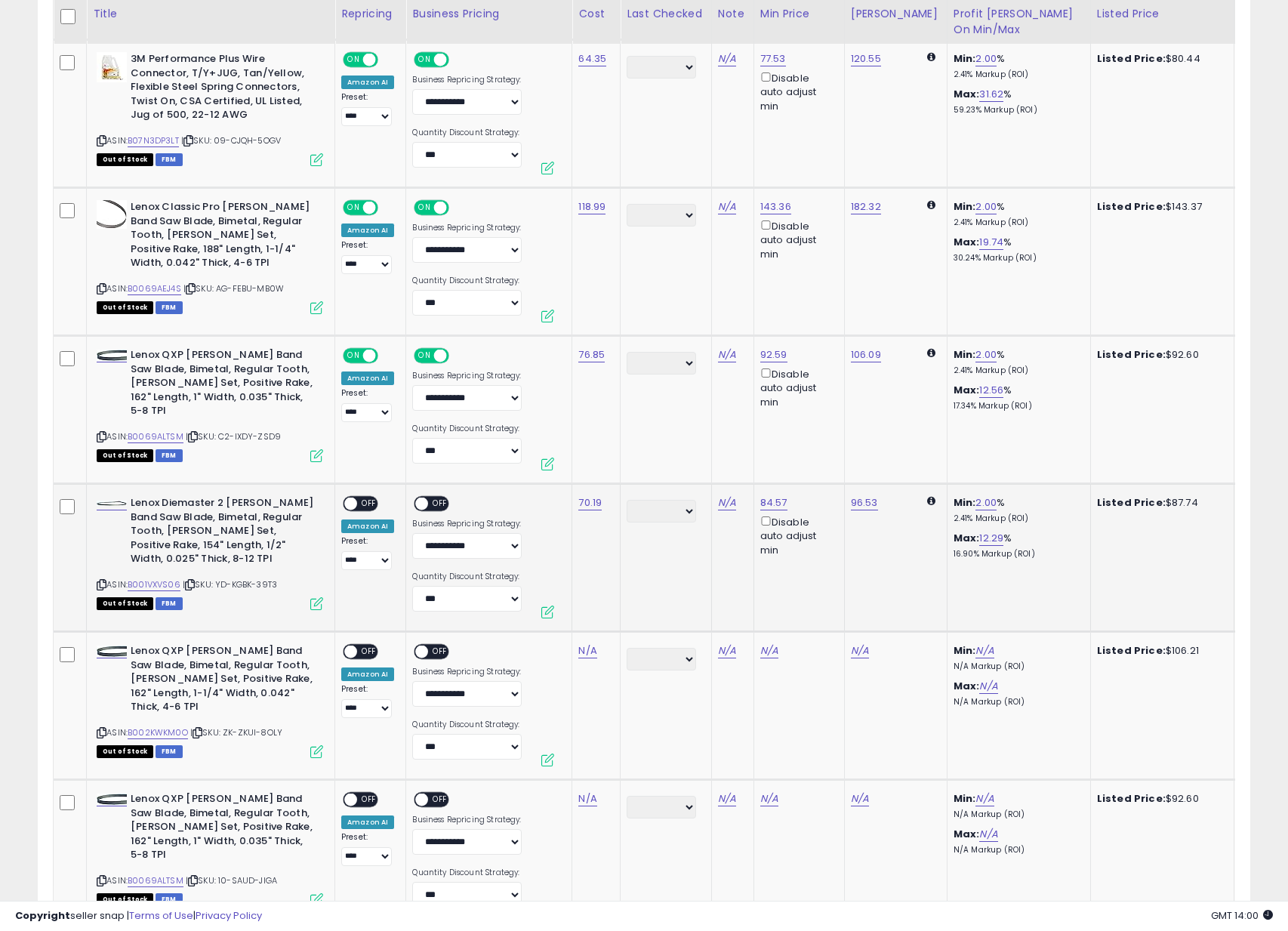
click at [365, 505] on span "OFF" at bounding box center [369, 504] width 25 height 13
click at [435, 506] on span "OFF" at bounding box center [441, 504] width 25 height 13
click at [101, 732] on icon at bounding box center [101, 732] width 10 height 8
click at [604, 645] on div "N/A" at bounding box center [593, 650] width 30 height 14
click at [591, 648] on link "N/A" at bounding box center [587, 650] width 18 height 15
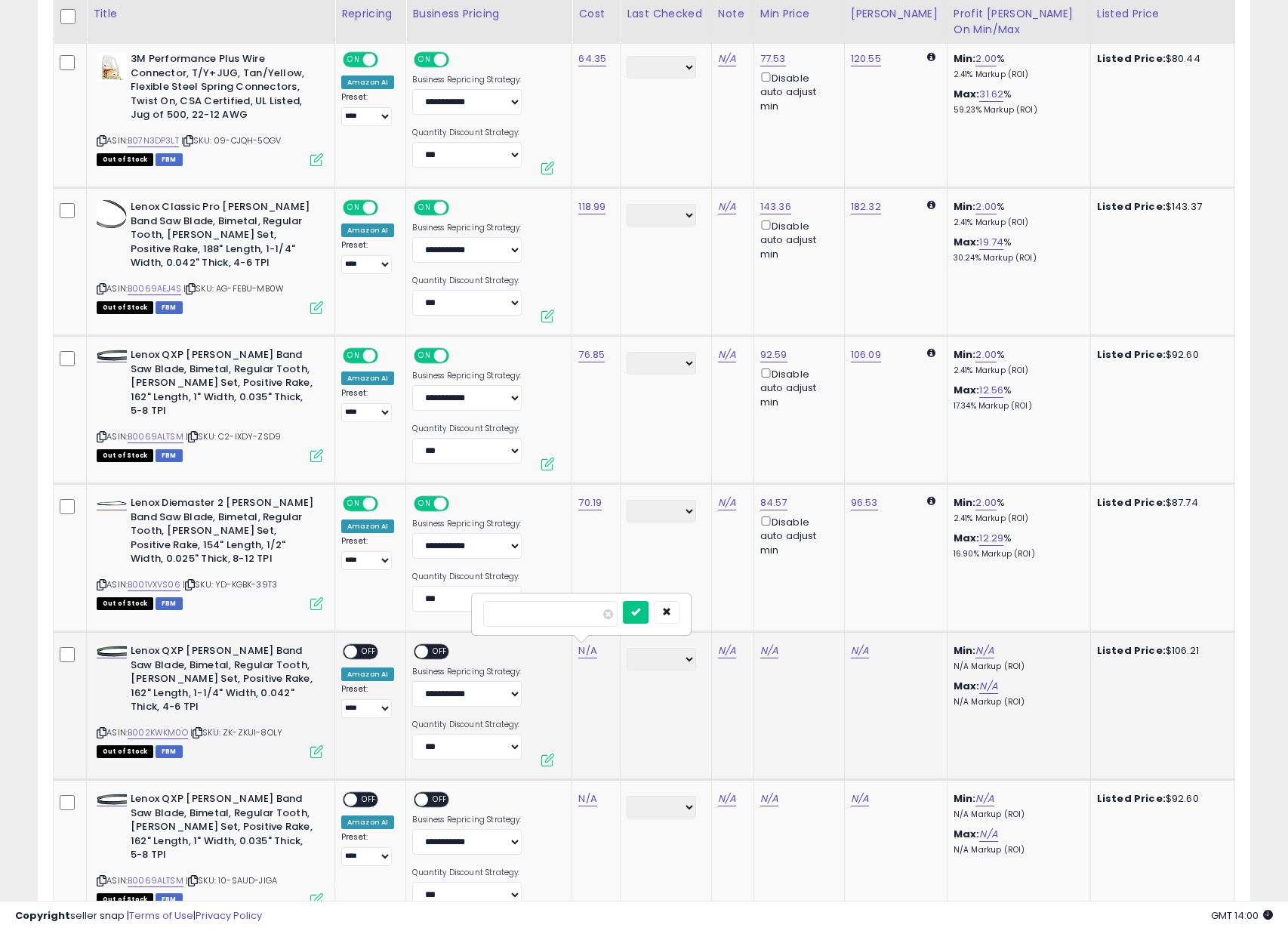
type input "*****"
click button "submit" at bounding box center [635, 612] width 25 height 23
click at [364, 648] on span "OFF" at bounding box center [369, 652] width 25 height 13
click at [432, 647] on span "OFF" at bounding box center [441, 652] width 25 height 13
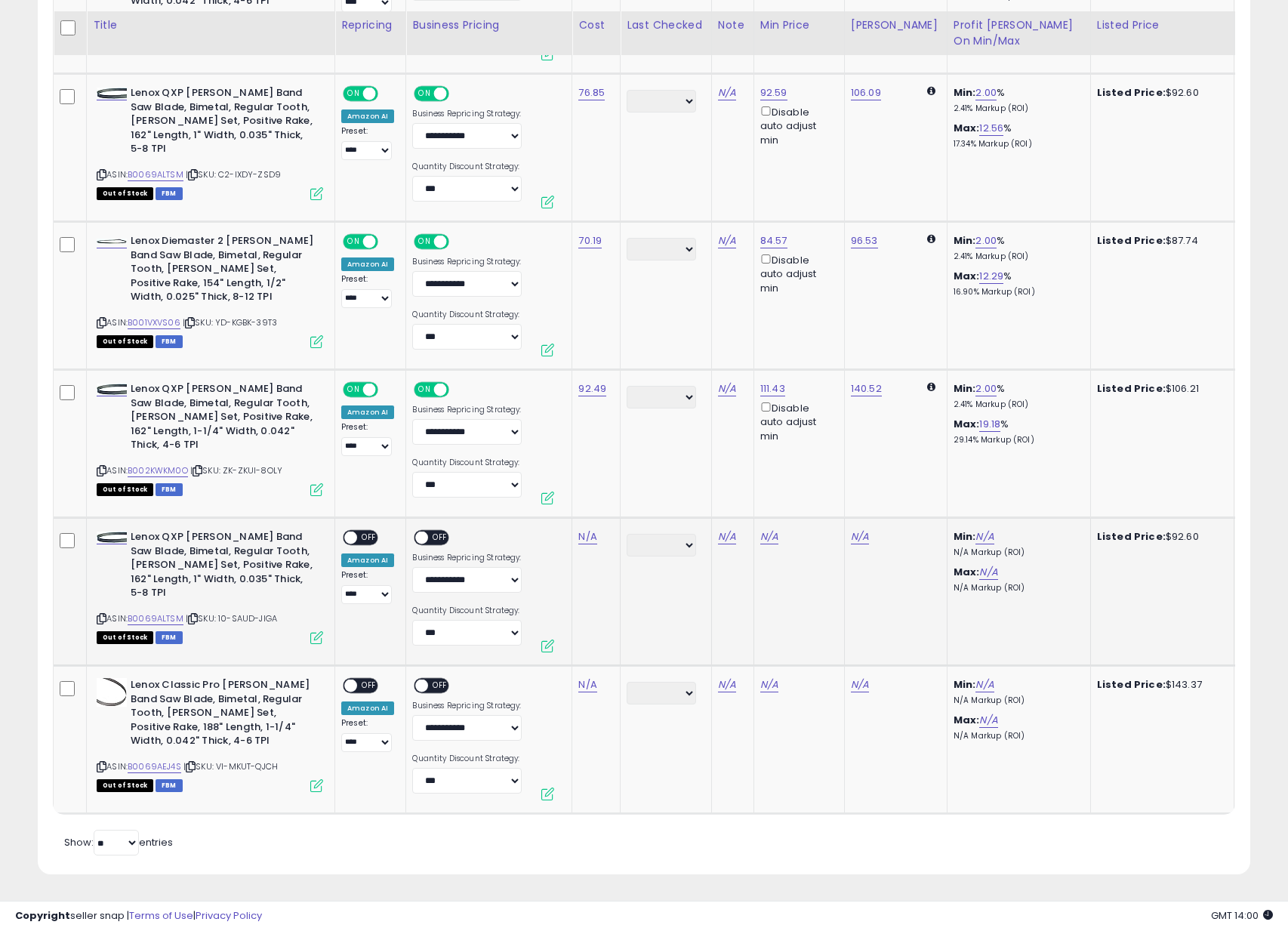
scroll to position [1416, 0]
click at [100, 615] on icon at bounding box center [101, 618] width 10 height 8
click at [589, 530] on link "N/A" at bounding box center [587, 536] width 18 height 15
type input "*****"
click button "submit" at bounding box center [635, 498] width 25 height 23
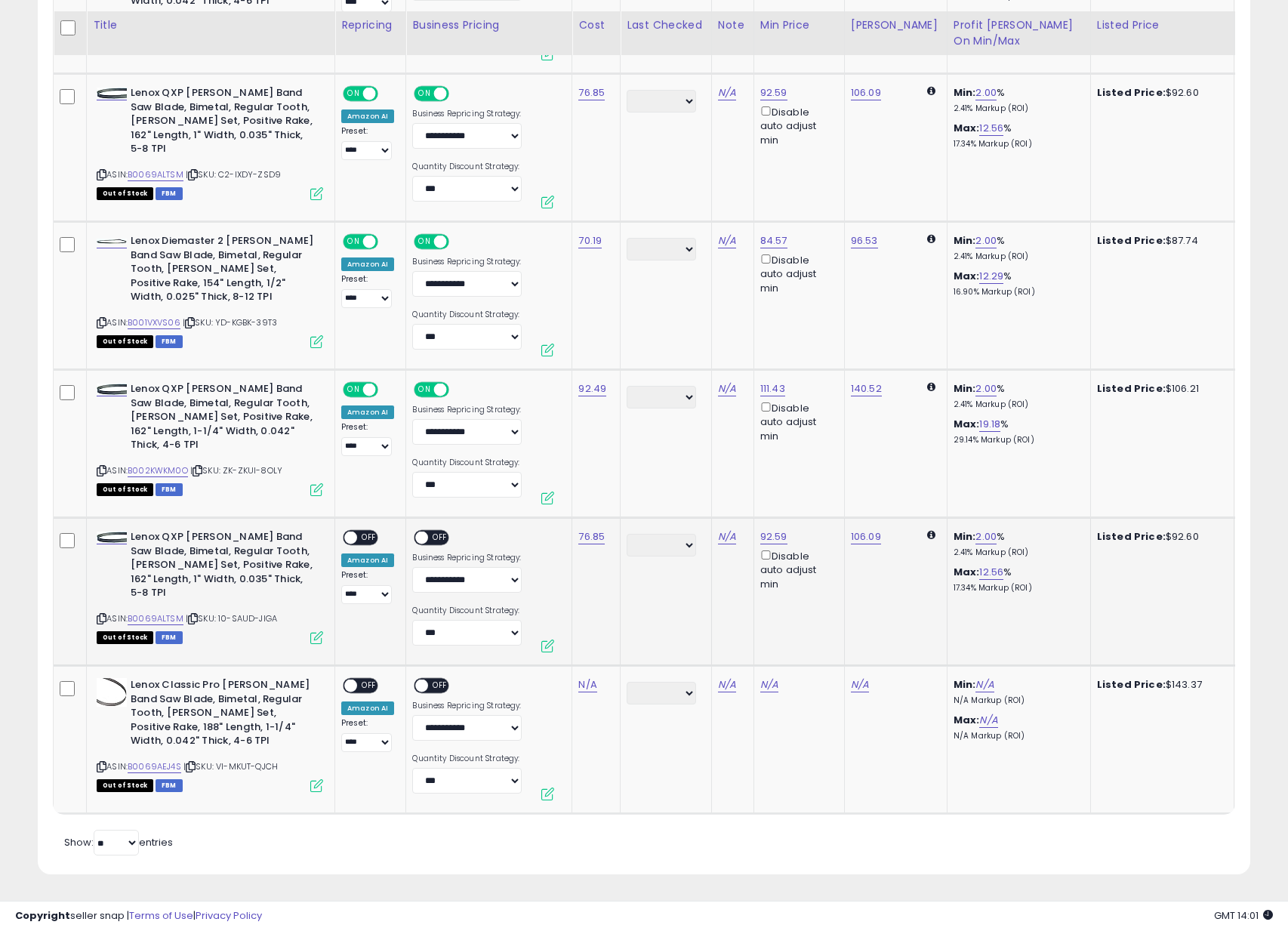
click at [367, 532] on span "OFF" at bounding box center [369, 538] width 25 height 13
click at [444, 532] on span "OFF" at bounding box center [441, 538] width 25 height 13
click at [102, 763] on icon at bounding box center [101, 766] width 10 height 8
click at [586, 679] on link "N/A" at bounding box center [587, 685] width 18 height 15
type input "******"
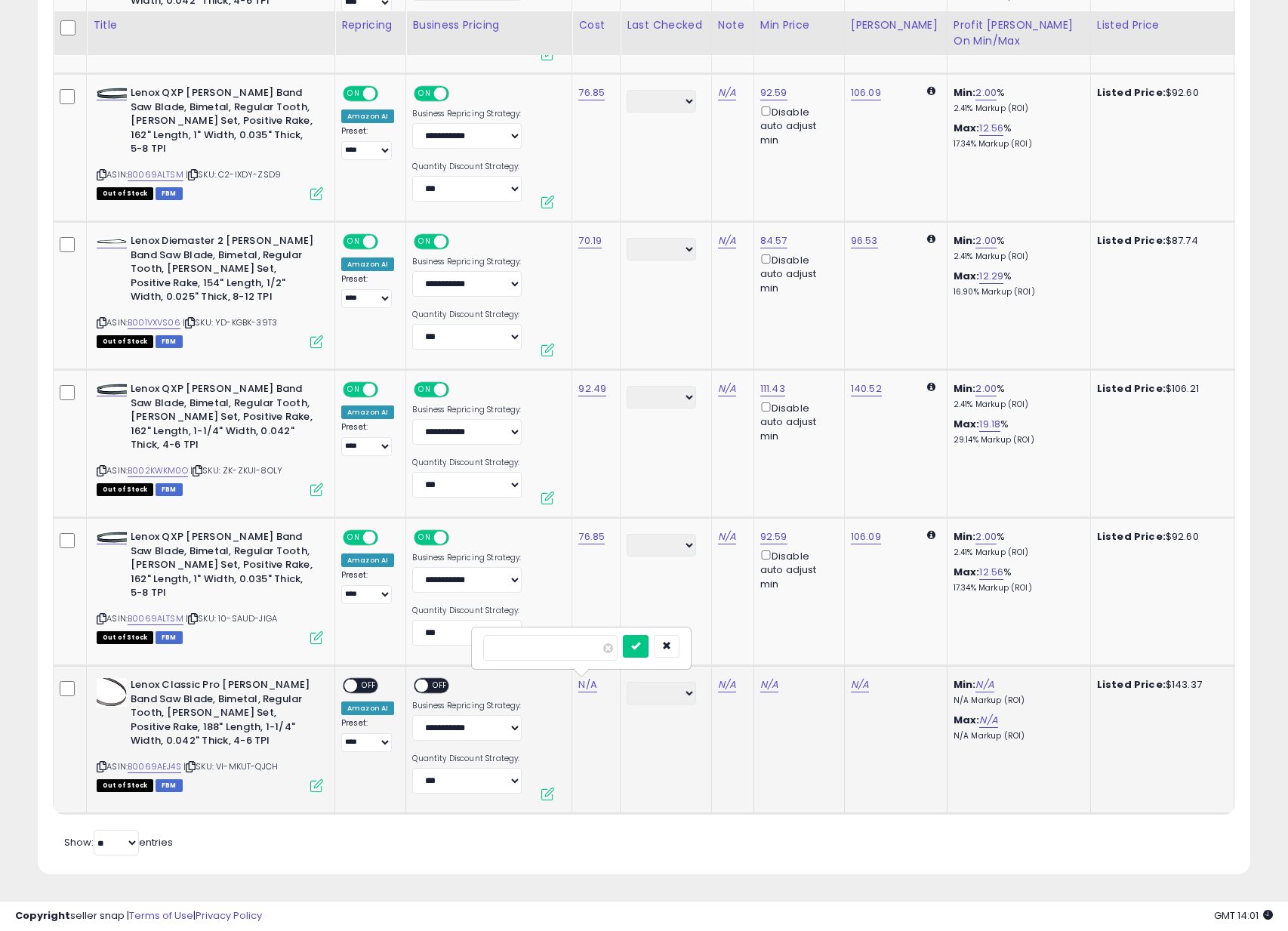
click button "submit" at bounding box center [635, 646] width 25 height 23
click at [358, 679] on span "OFF" at bounding box center [369, 686] width 25 height 13
click at [430, 679] on span "OFF" at bounding box center [441, 686] width 25 height 13
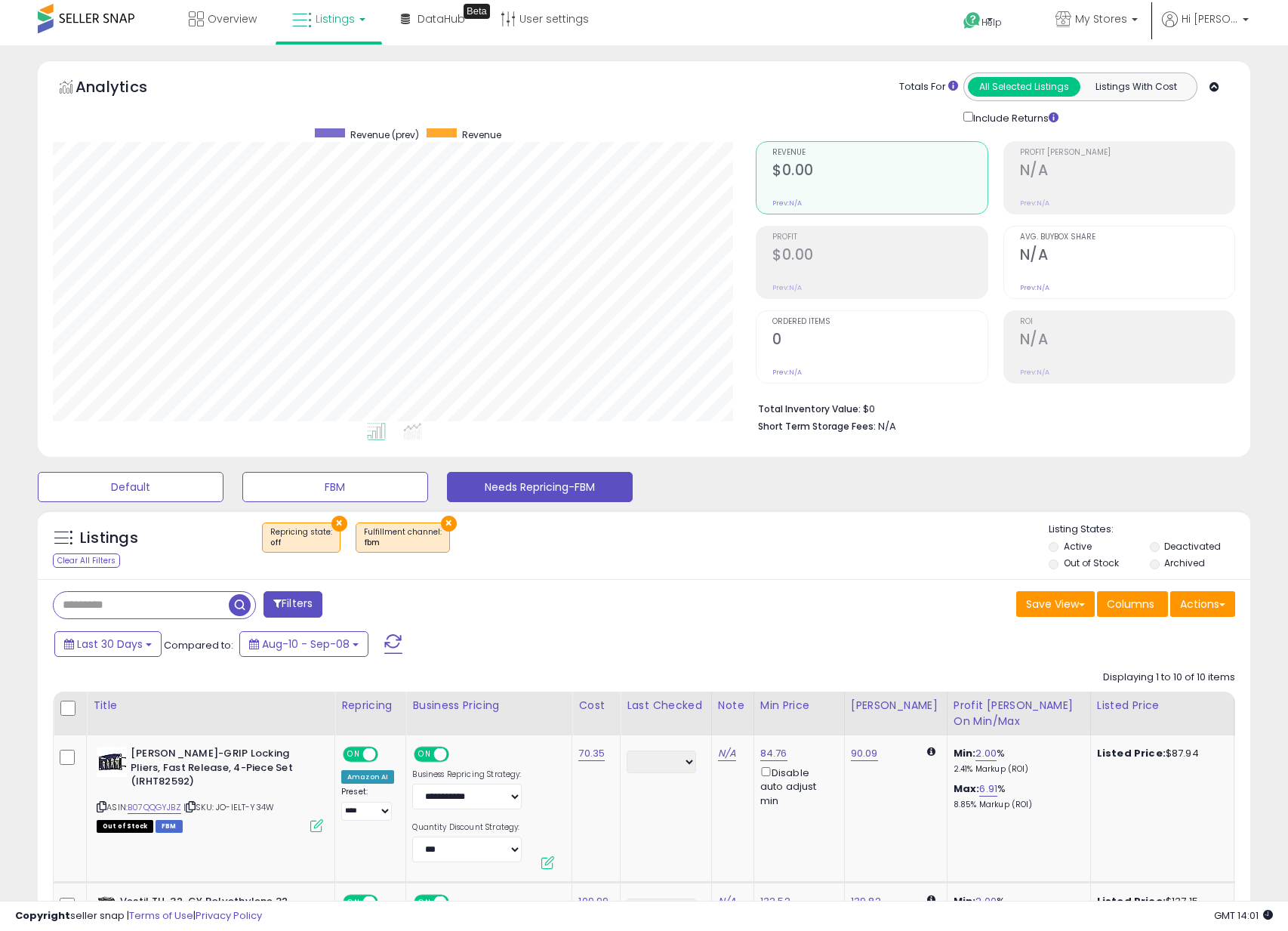
scroll to position [0, 0]
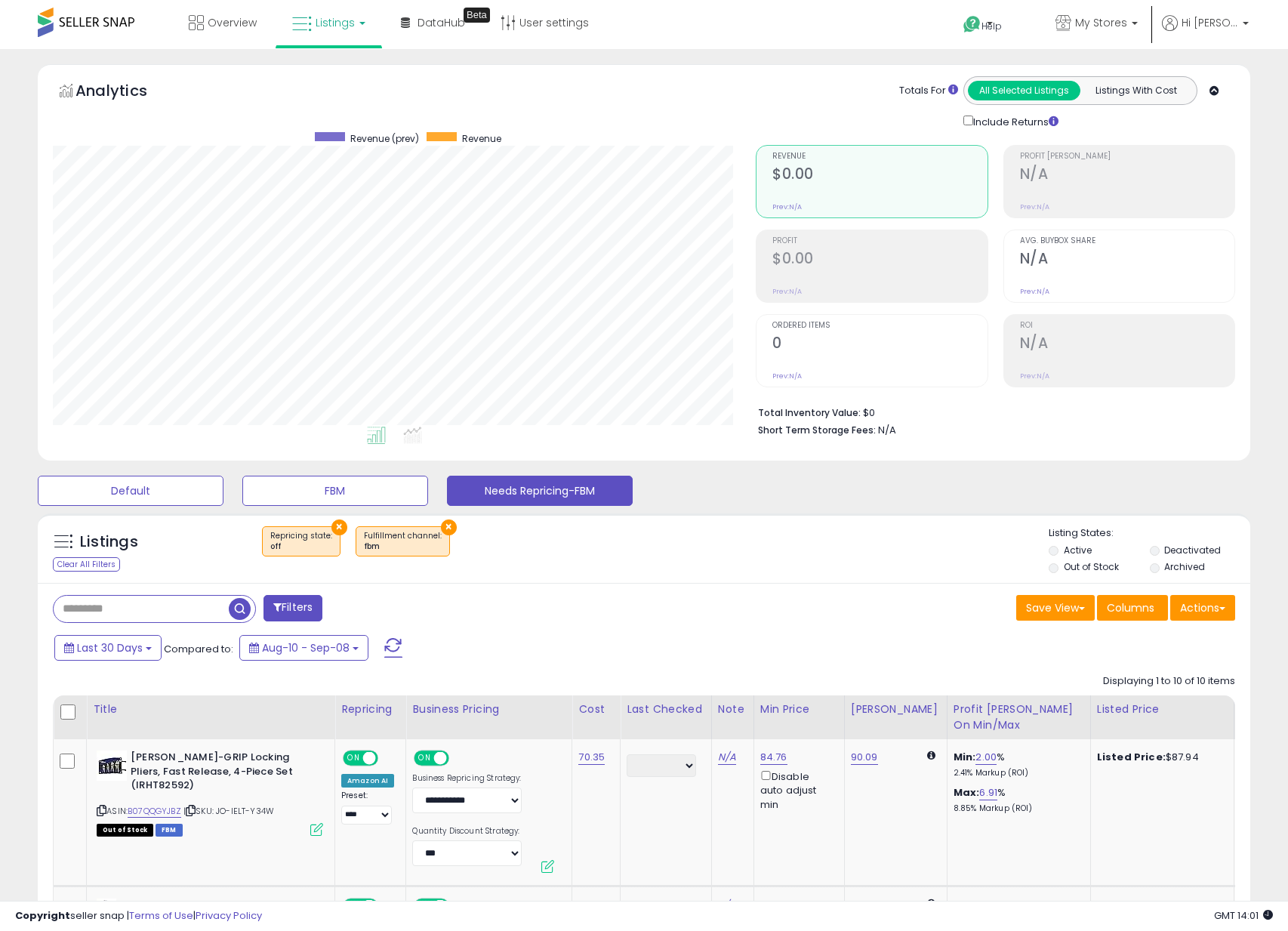
click at [306, 34] on link "Listings" at bounding box center [328, 23] width 95 height 45
click at [312, 28] on link "Listings" at bounding box center [328, 23] width 95 height 45
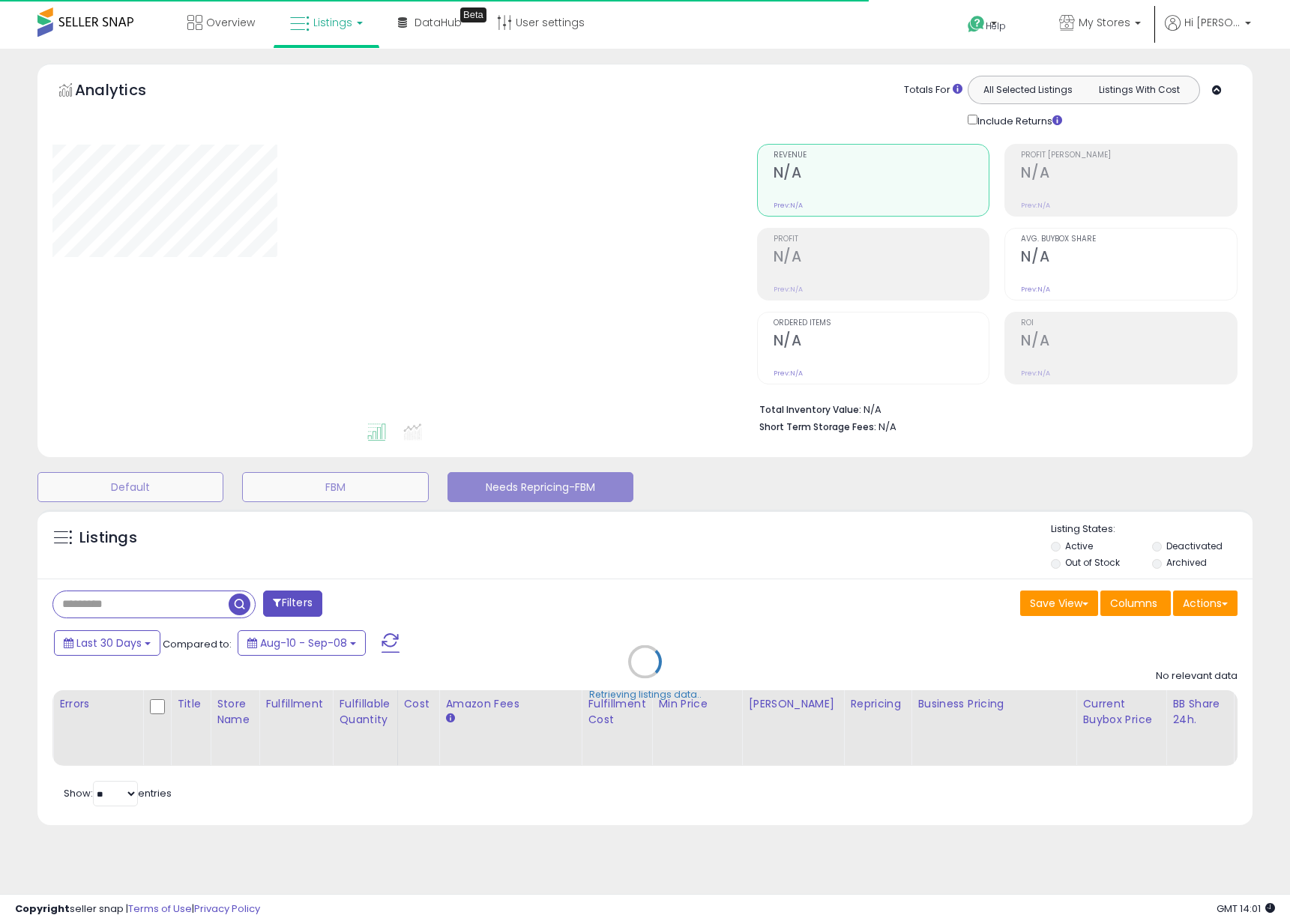
select select "**"
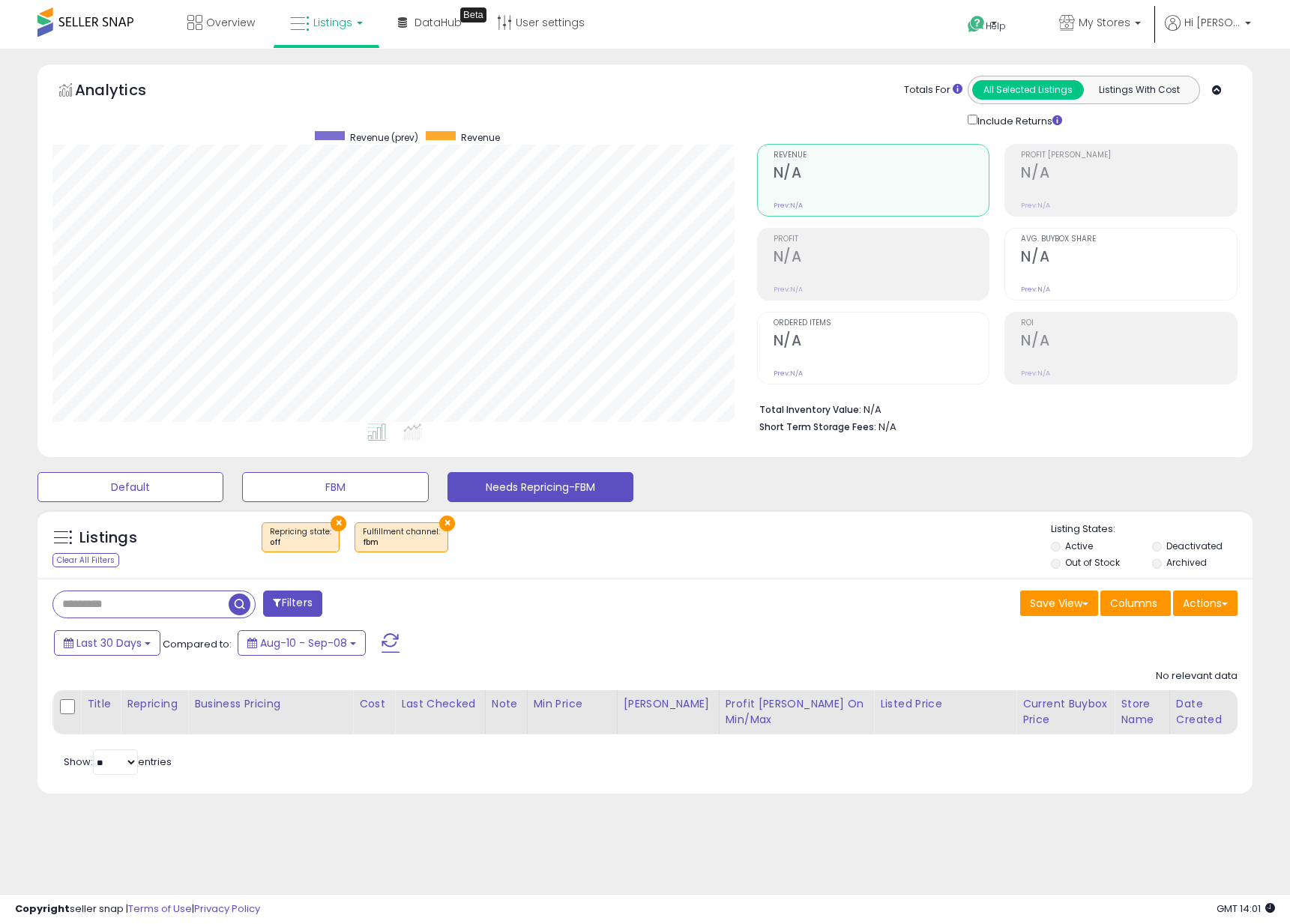
scroll to position [307, 705]
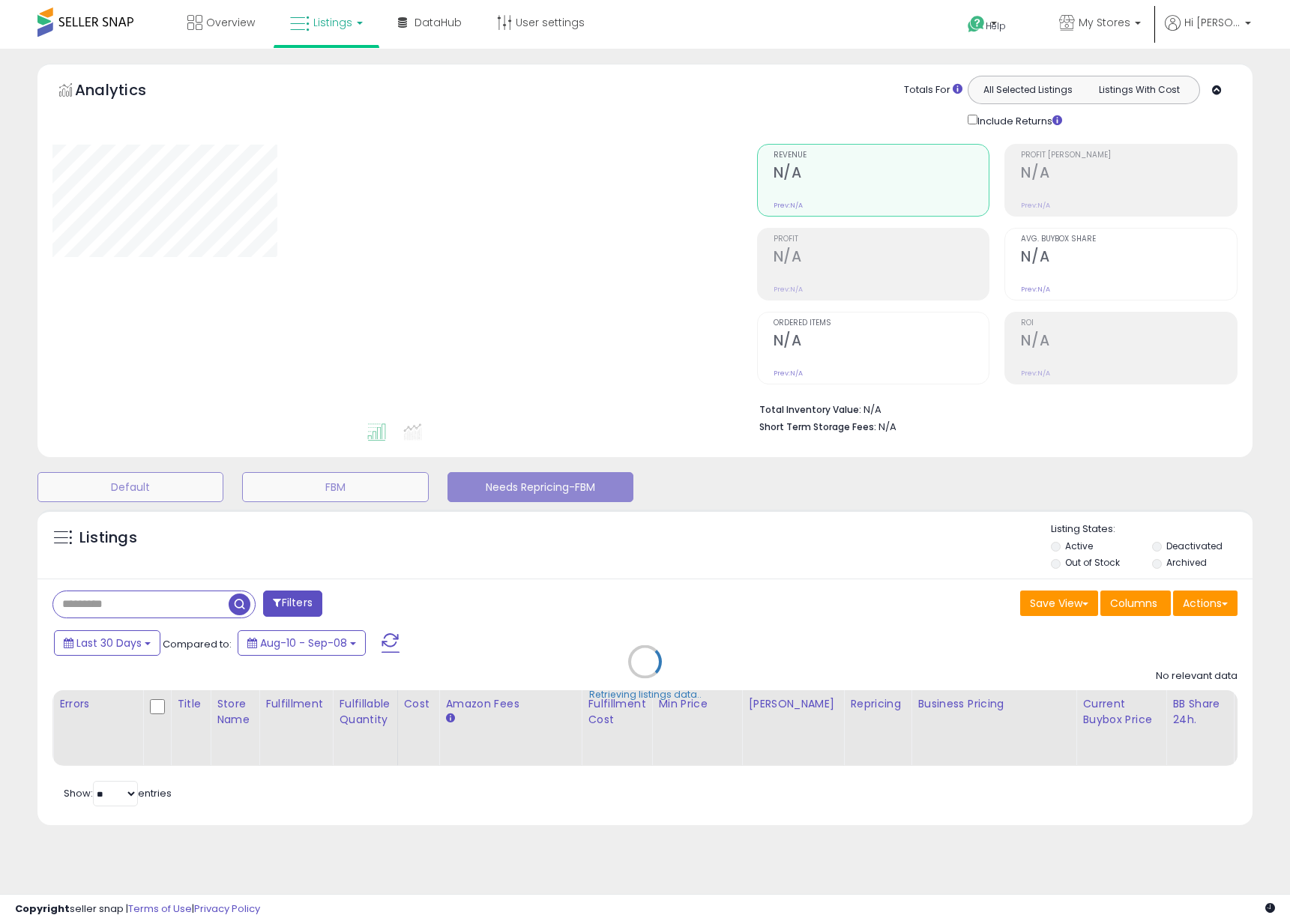
select select "**"
